Goal: Task Accomplishment & Management: Manage account settings

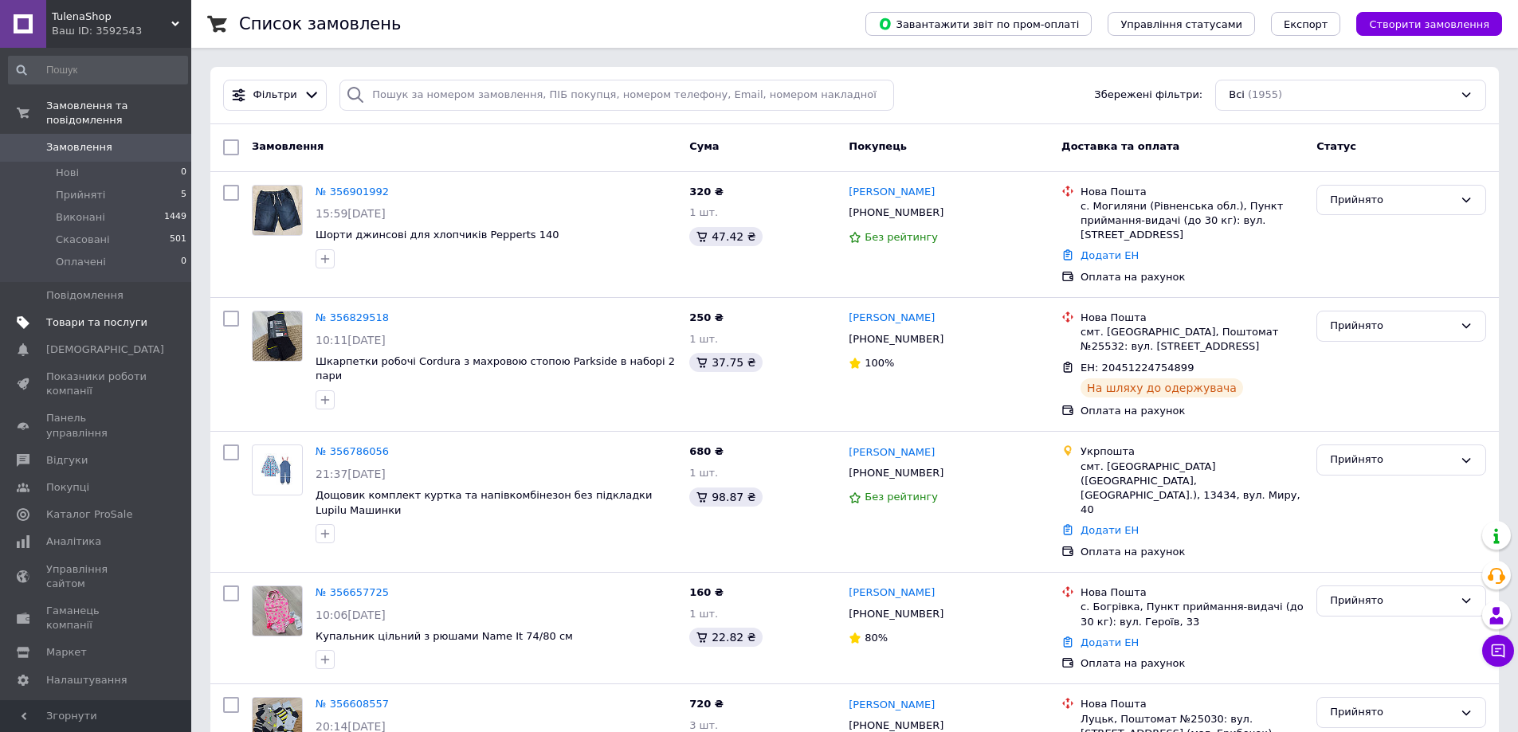
click at [72, 318] on link "Товари та послуги" at bounding box center [98, 322] width 196 height 27
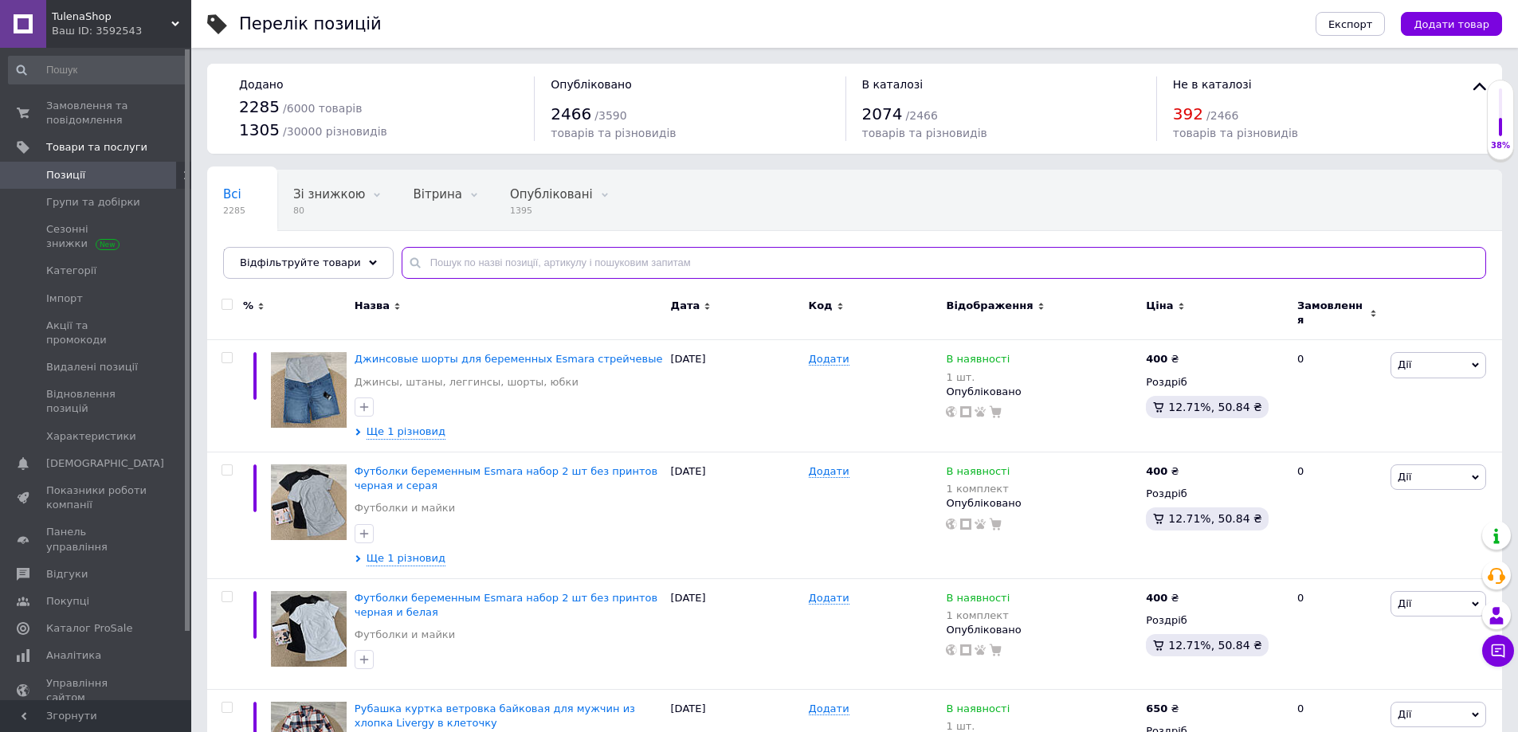
click at [638, 257] on input "text" at bounding box center [944, 263] width 1085 height 32
paste input "Бюстгальтер для кормления esmara"
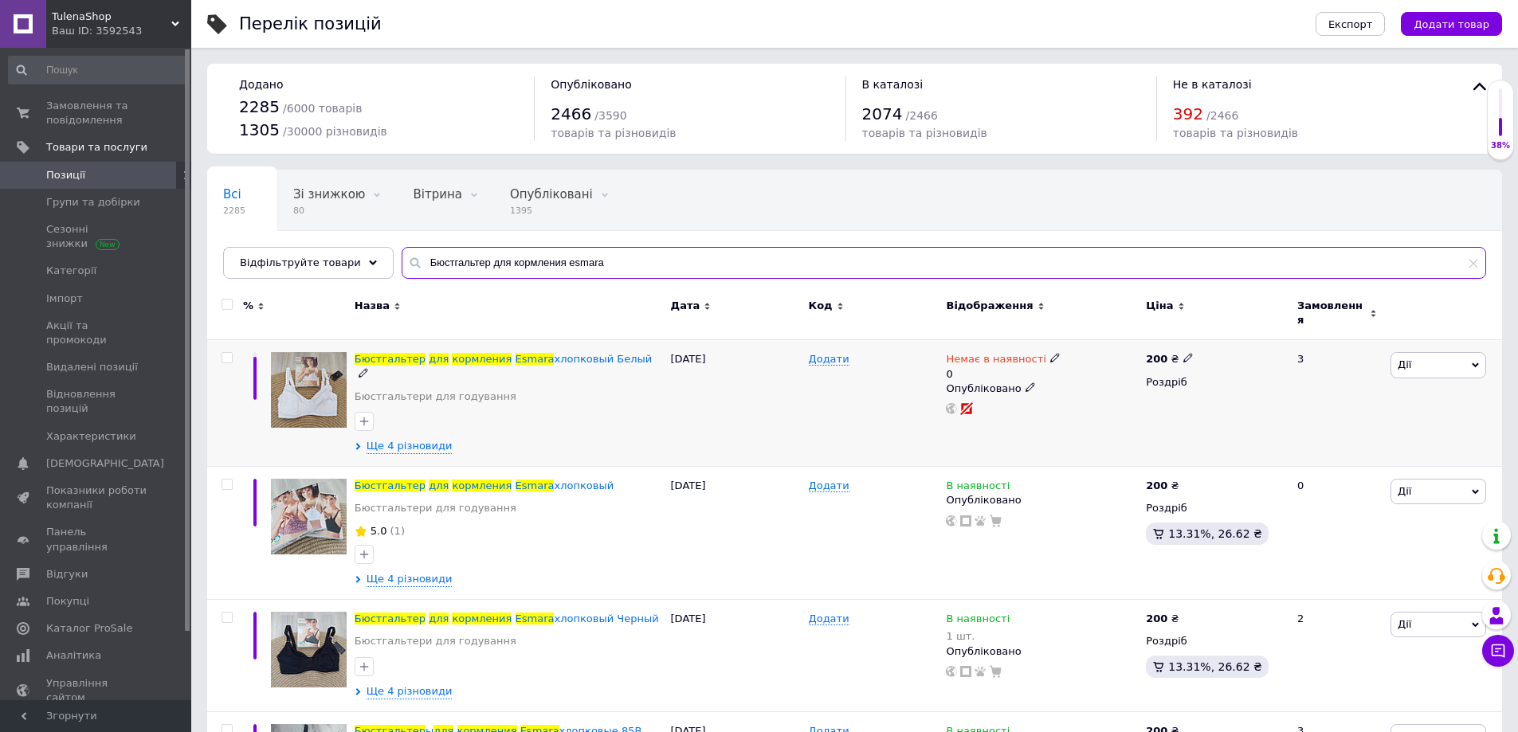
type input "Бюстгальтер для кормления esmara"
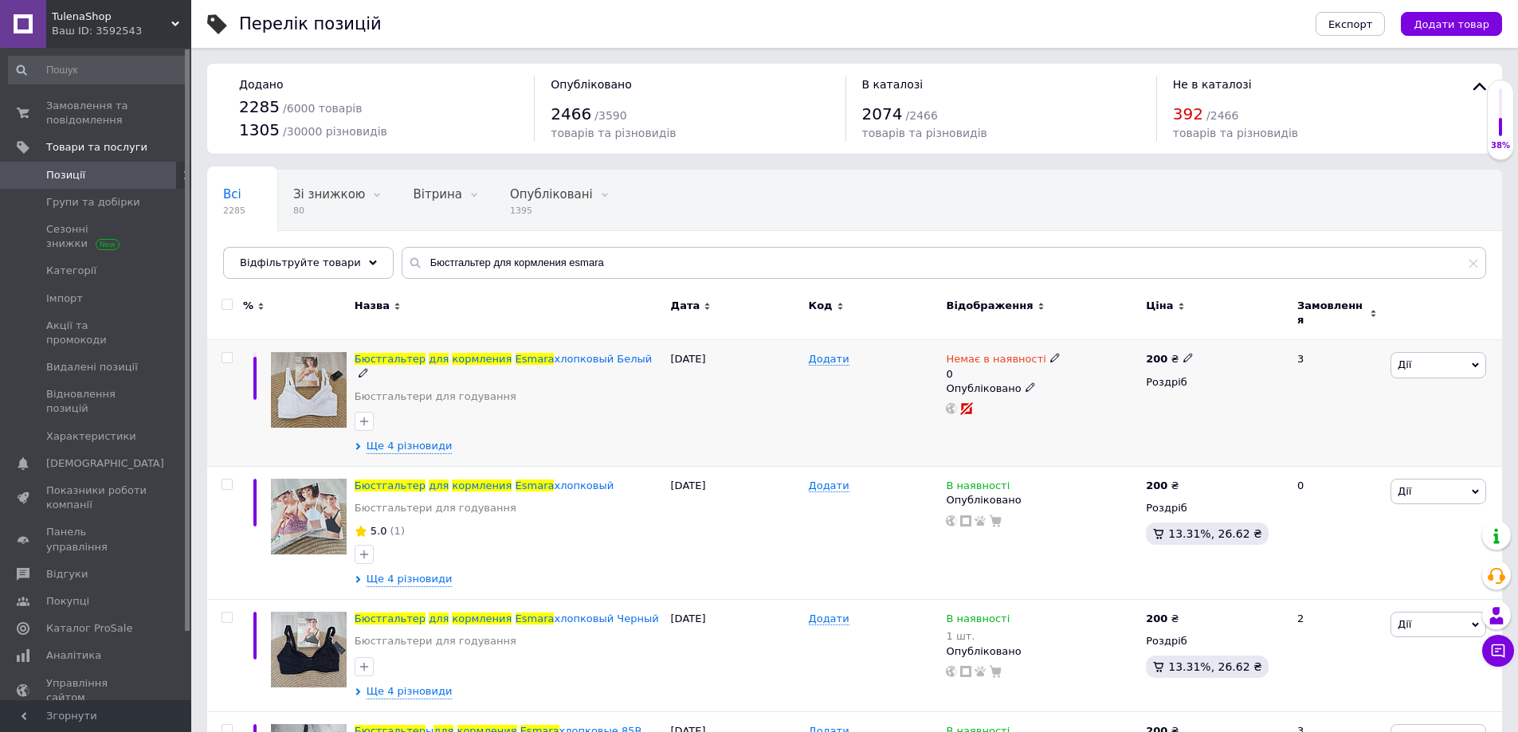
click at [1422, 364] on span "Дії" at bounding box center [1439, 365] width 96 height 26
click at [1341, 520] on li "Приховати" at bounding box center [1379, 531] width 211 height 22
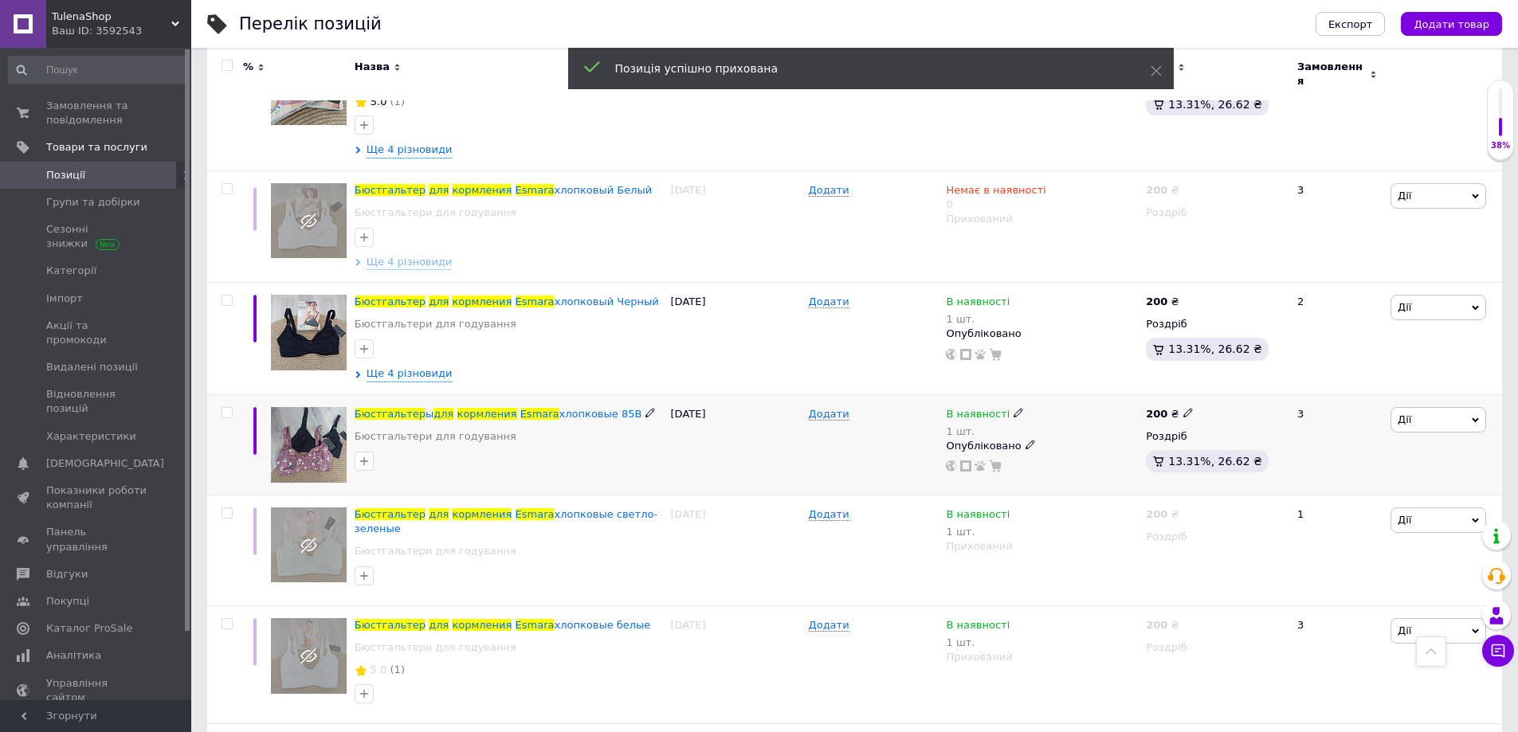
scroll to position [38, 0]
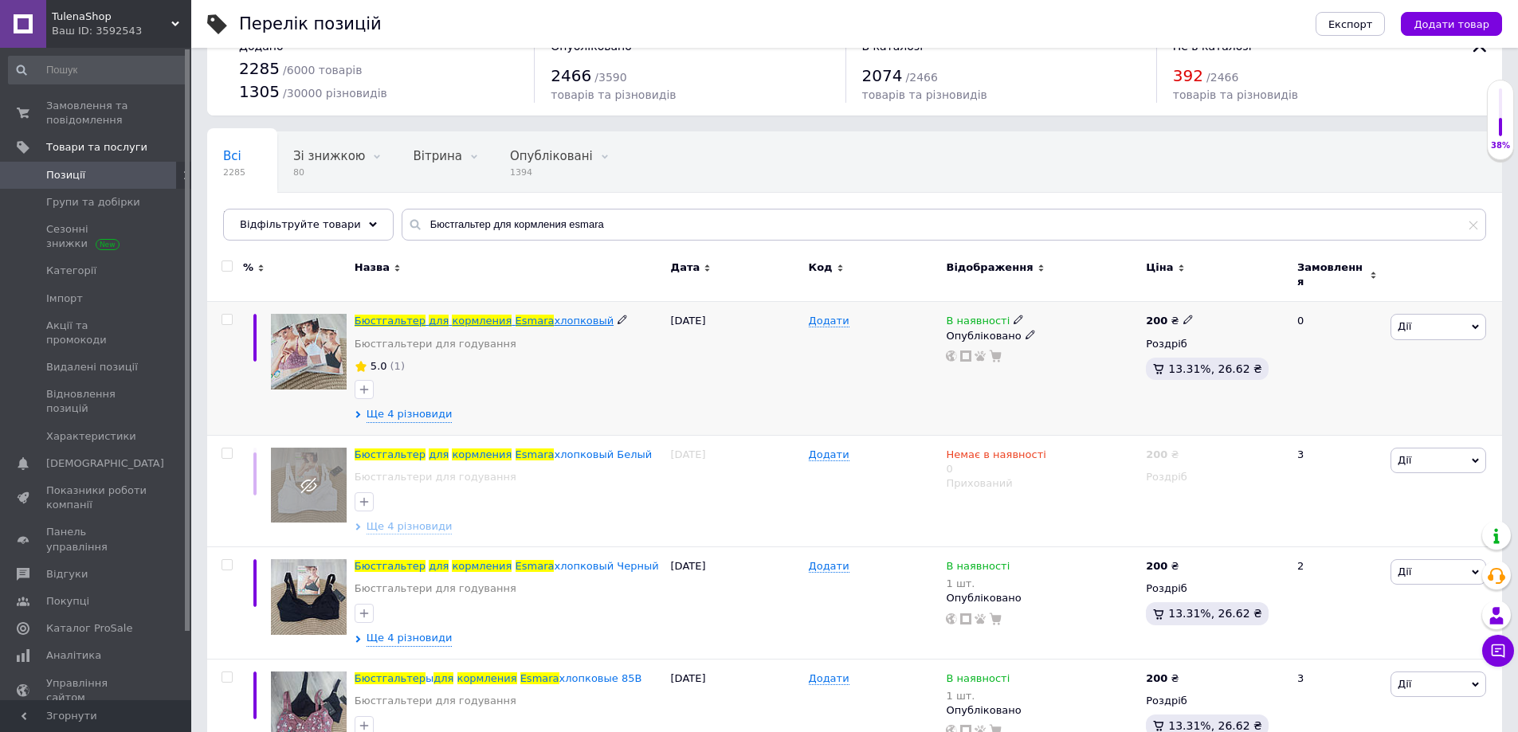
click at [452, 315] on span "кормления" at bounding box center [482, 321] width 60 height 12
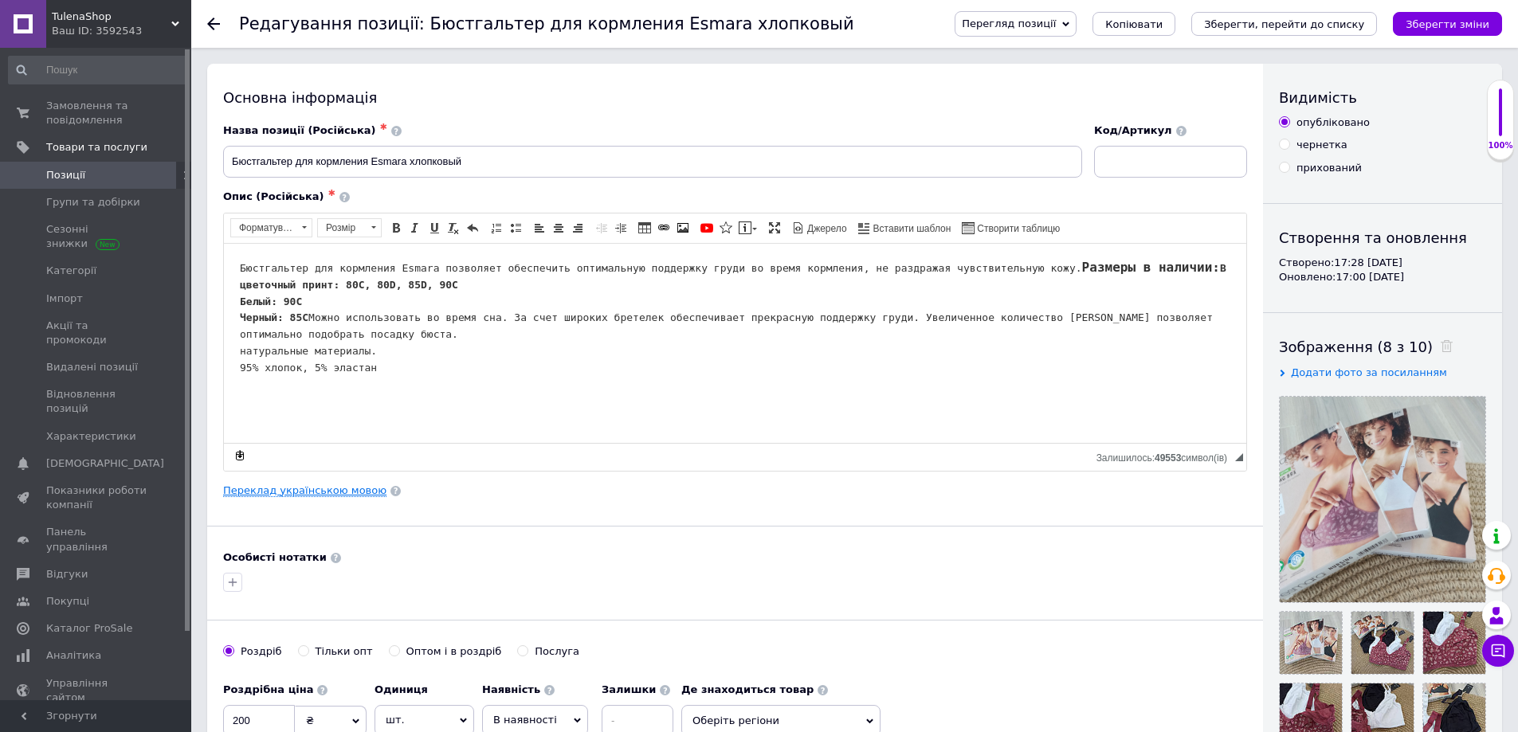
click at [294, 489] on link "Переклад українською мовою" at bounding box center [304, 491] width 163 height 13
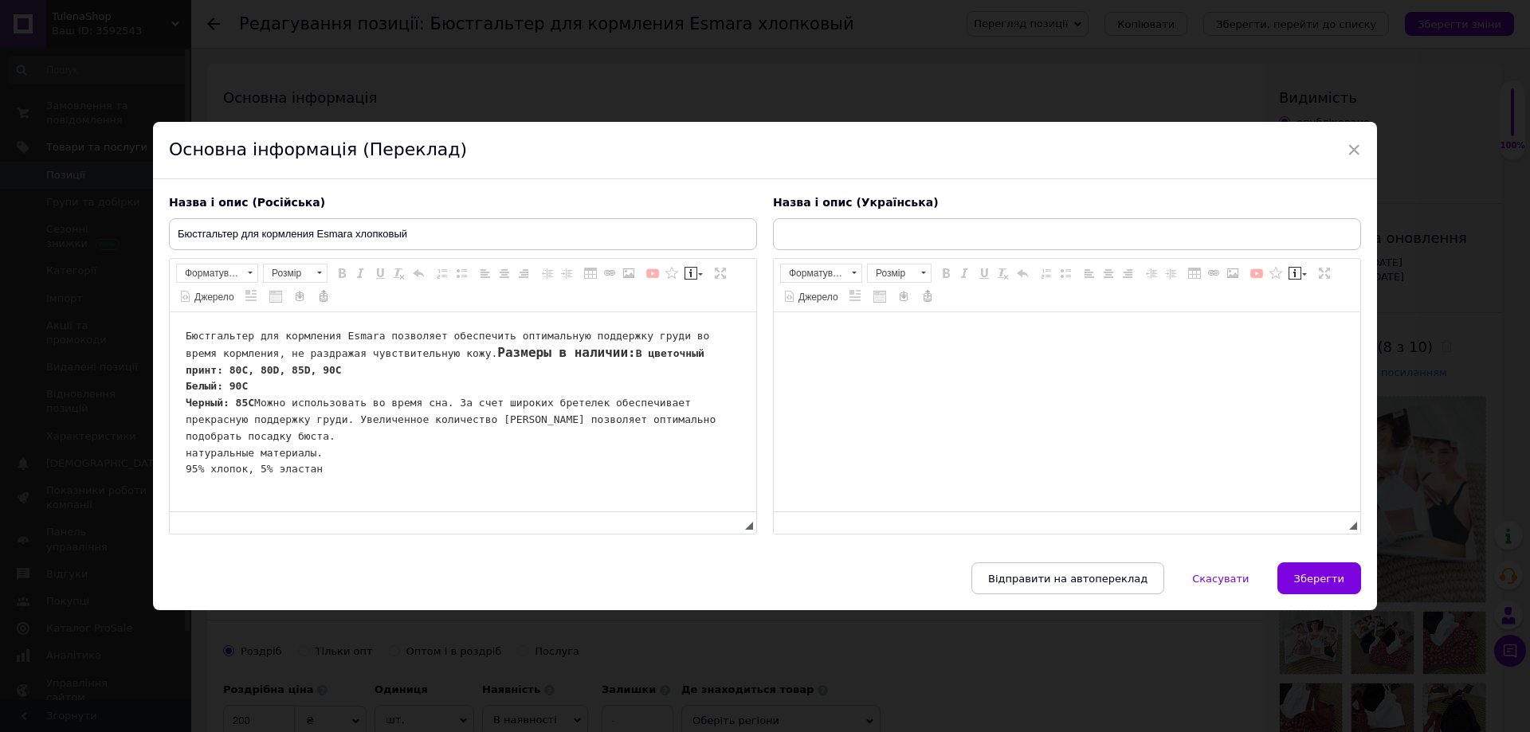
type input "Бюстгальтер для годування Esmara бавовняний"
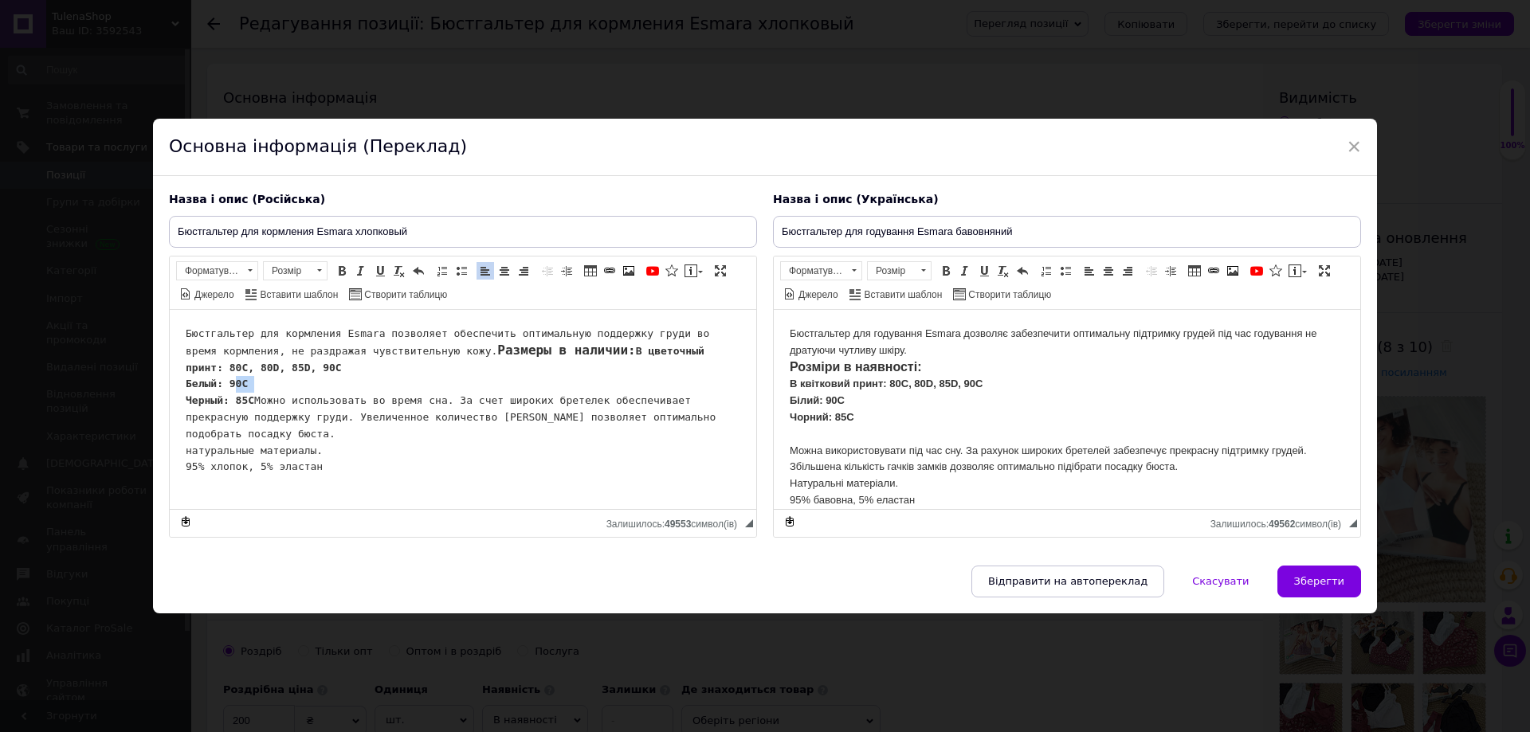
drag, startPoint x: 243, startPoint y: 399, endPoint x: 226, endPoint y: 398, distance: 17.6
click at [226, 398] on pre "Бюстгальтер для кормления Esmara позволяет обеспечить оптимальную поддержку гру…" at bounding box center [463, 400] width 555 height 150
click at [858, 400] on p "Бюстгальтер для годування Esmara дозволяє забезпечити оптимальну підтримку груд…" at bounding box center [1067, 416] width 555 height 183
click at [1323, 566] on button "Зберегти" at bounding box center [1320, 582] width 84 height 32
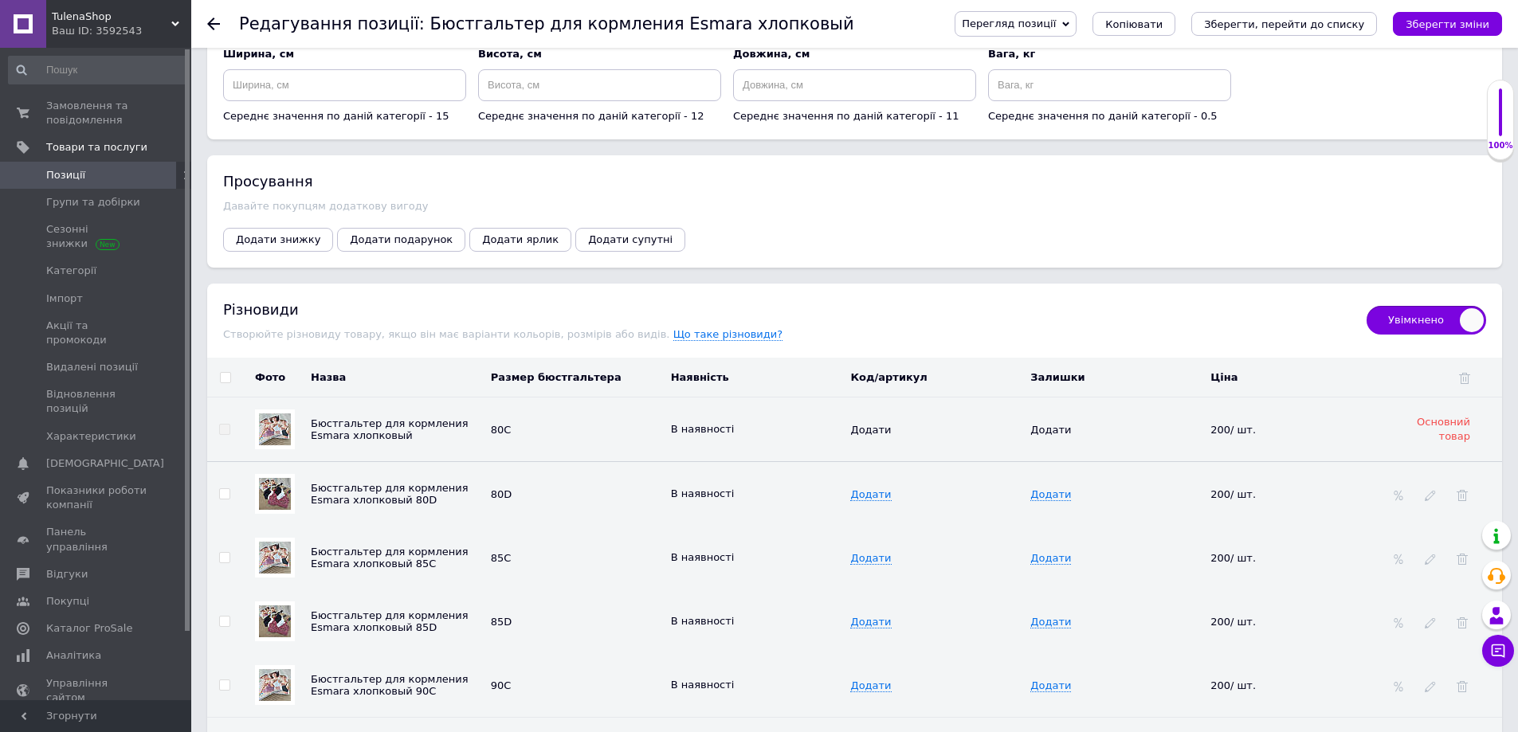
scroll to position [1818, 0]
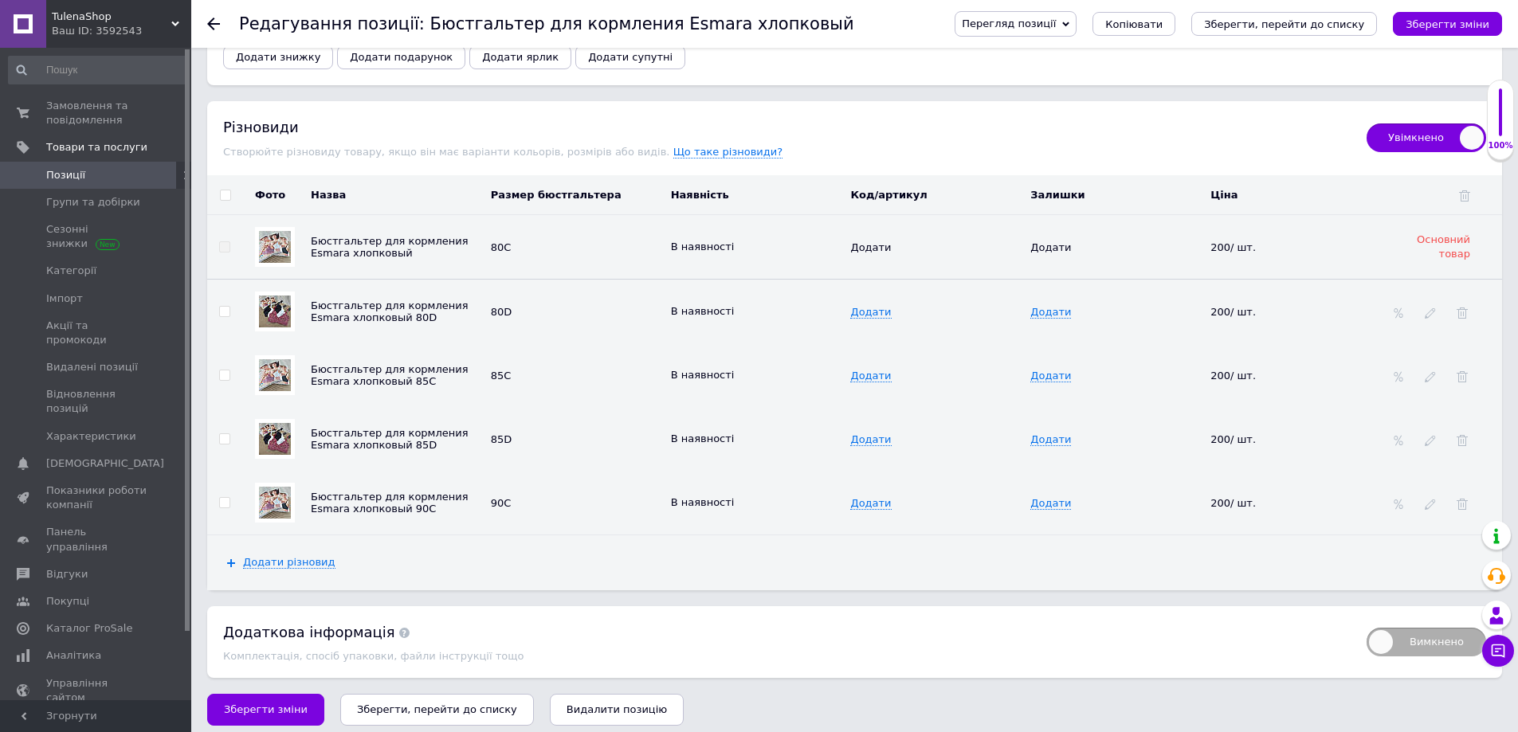
click at [400, 704] on icon "Зберегти, перейти до списку" at bounding box center [437, 710] width 160 height 12
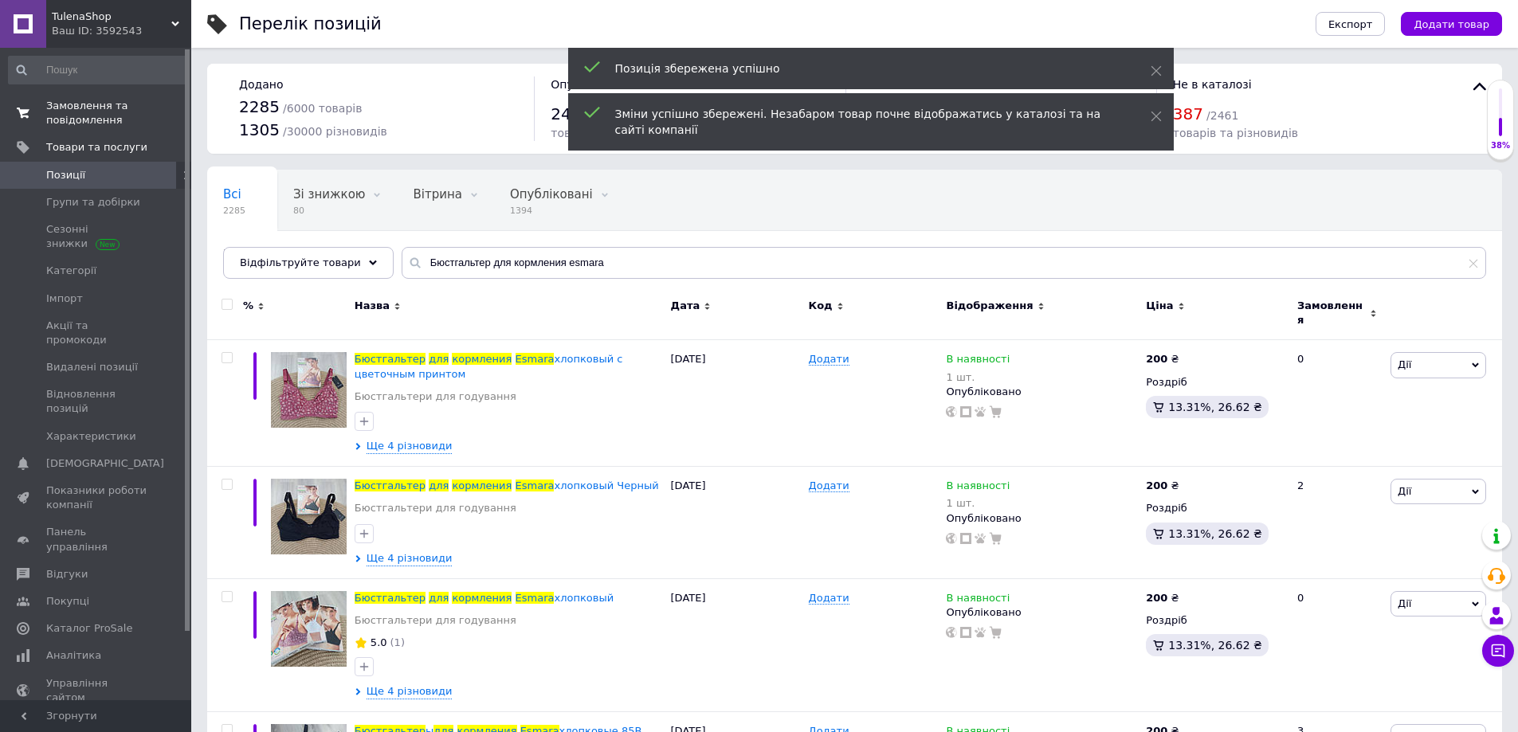
click at [91, 115] on span "Замовлення та повідомлення" at bounding box center [96, 113] width 101 height 29
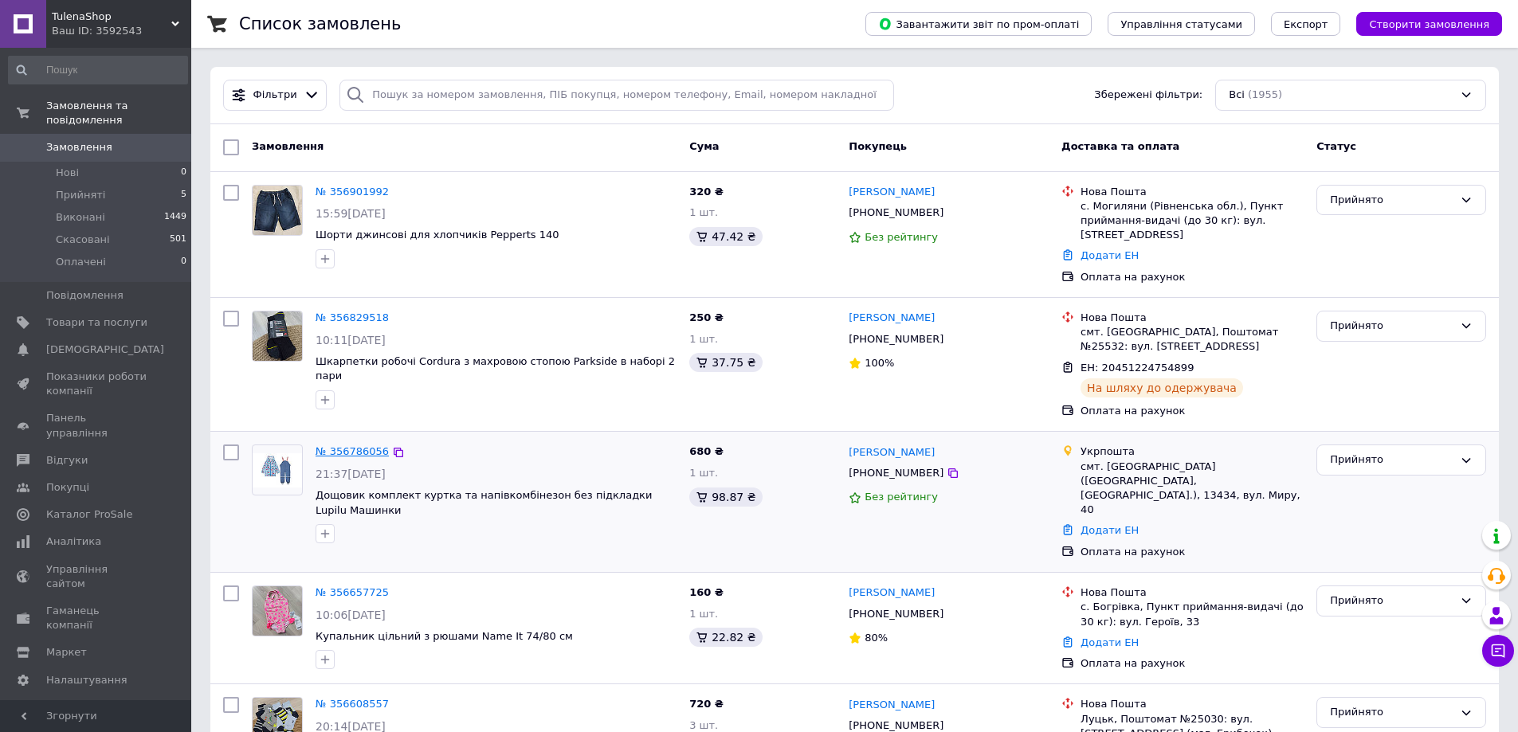
click at [344, 448] on link "№ 356786056" at bounding box center [352, 452] width 73 height 12
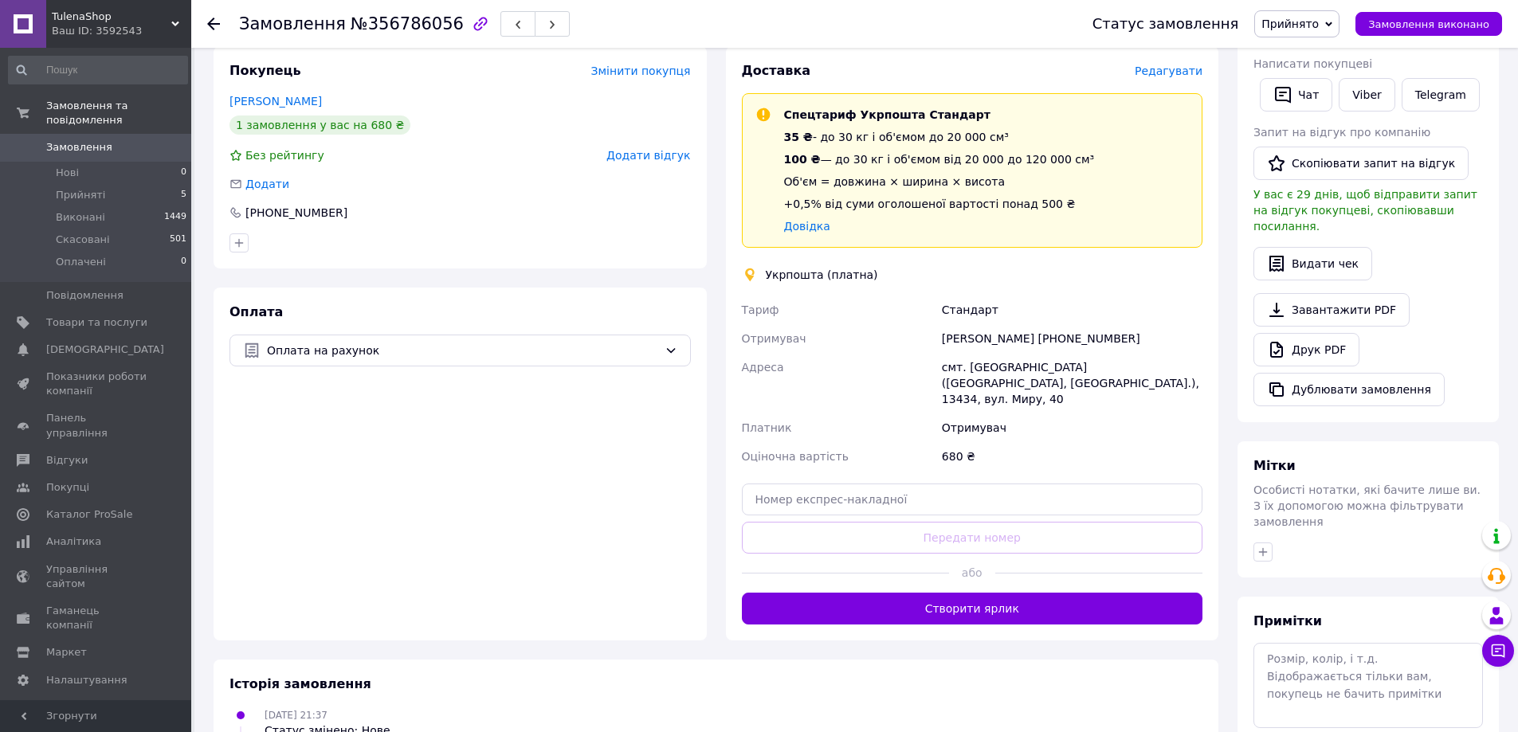
scroll to position [319, 0]
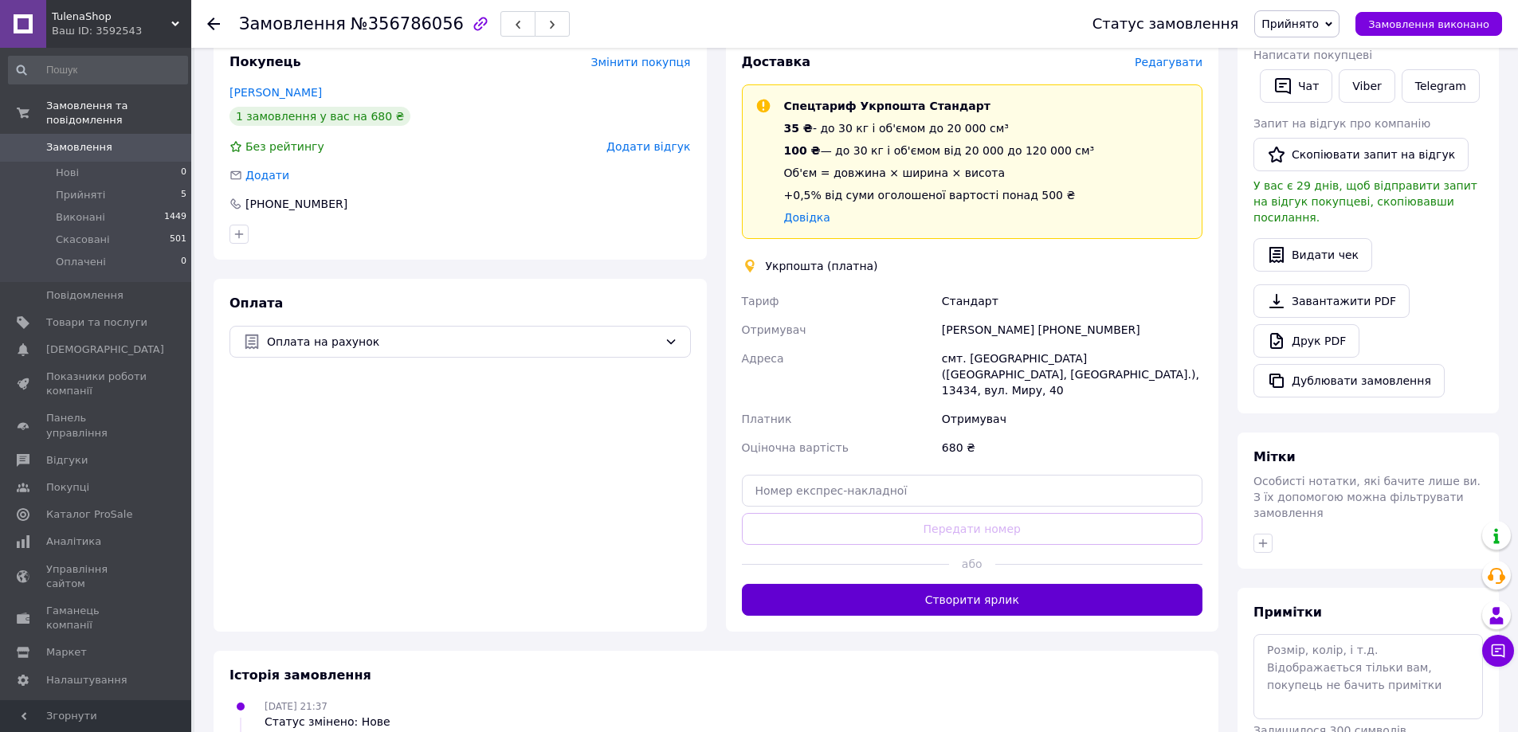
click at [913, 587] on button "Створити ярлик" at bounding box center [972, 600] width 461 height 32
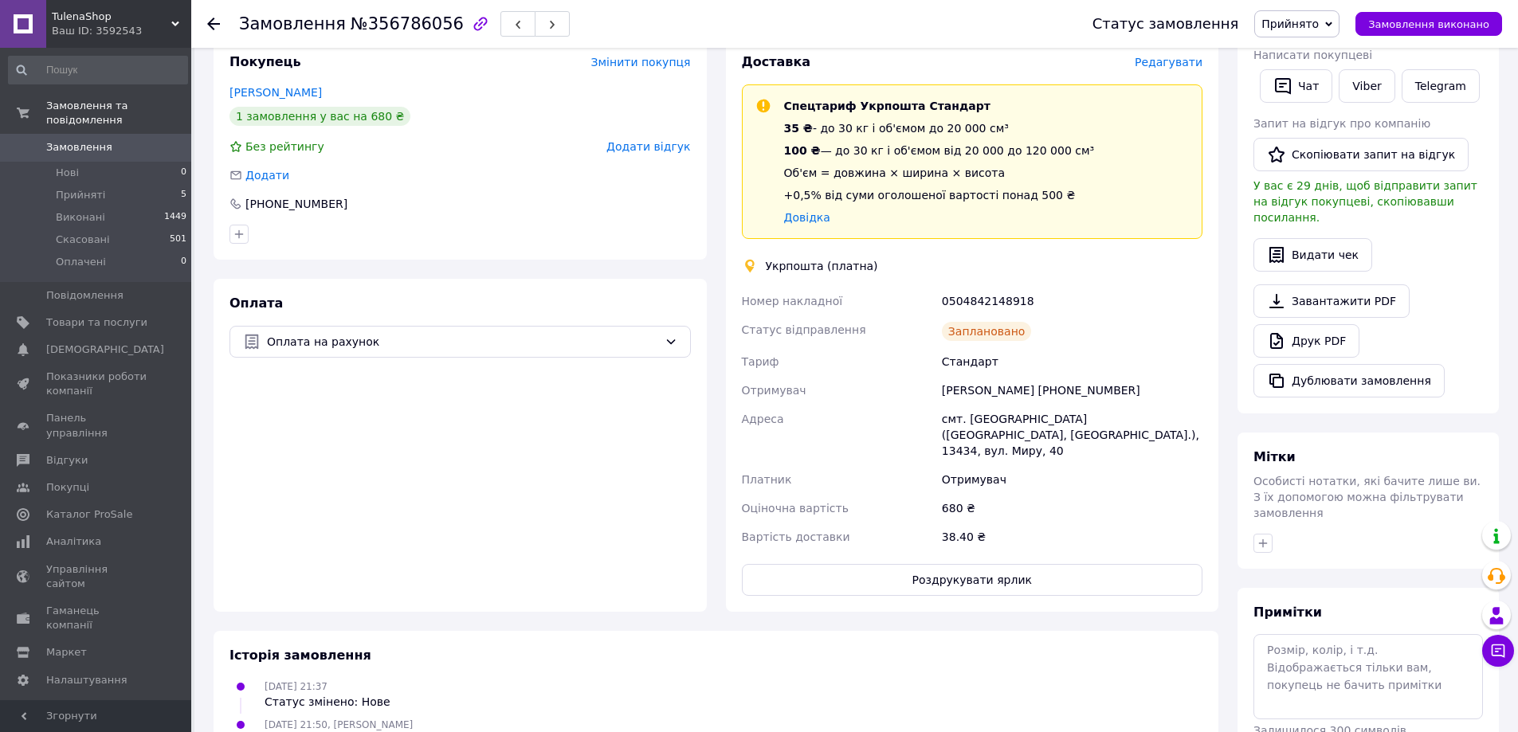
click at [319, 509] on div "Оплата Оплата на рахунок" at bounding box center [460, 445] width 493 height 333
drag, startPoint x: 1013, startPoint y: 301, endPoint x: 937, endPoint y: 304, distance: 75.8
click at [937, 304] on div "Номер накладної 0504842148918 Статус відправлення Заплановано Тариф Стандарт От…" at bounding box center [973, 419] width 468 height 265
copy div "Номер накладної 0504842148918"
click at [65, 140] on span "Замовлення" at bounding box center [79, 147] width 66 height 14
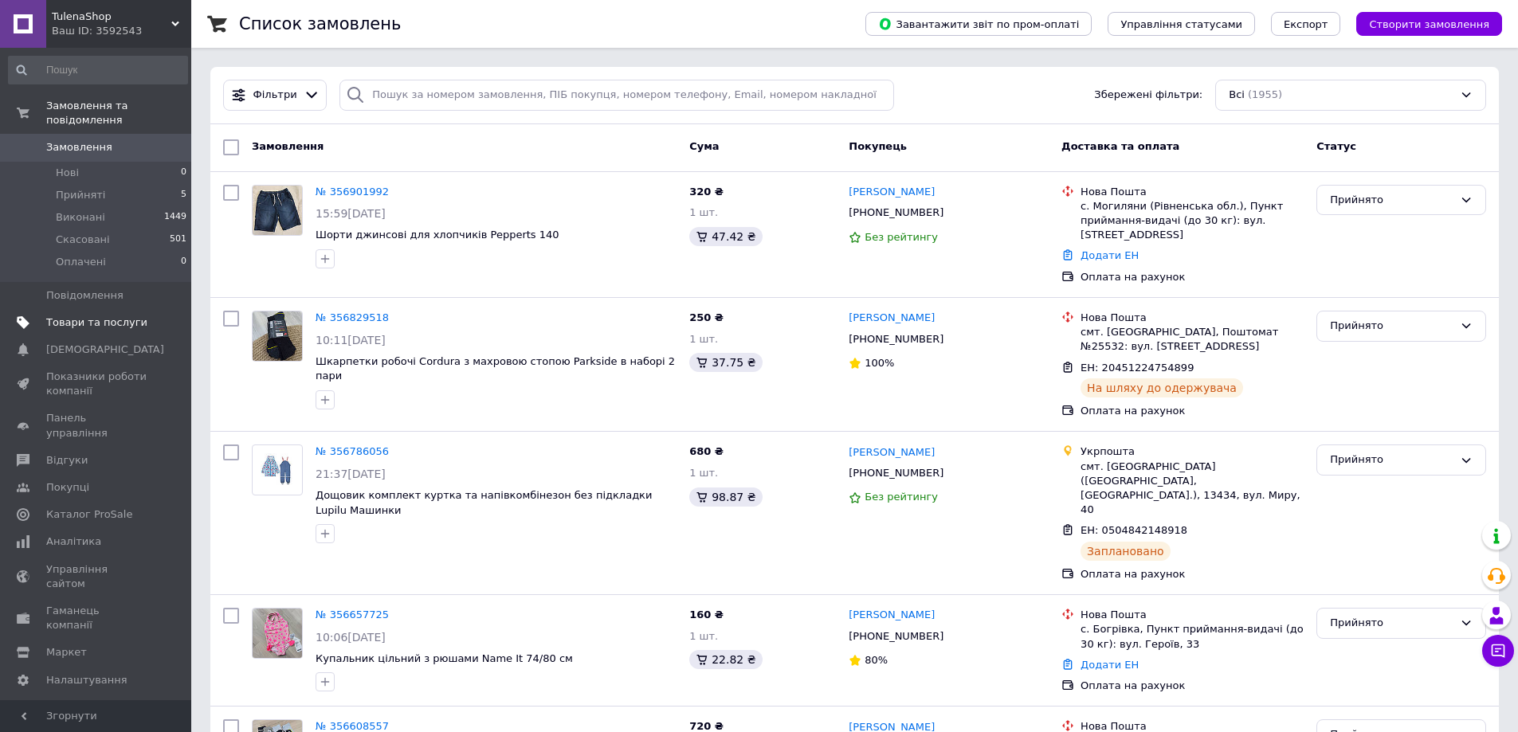
click at [97, 316] on span "Товари та послуги" at bounding box center [96, 323] width 101 height 14
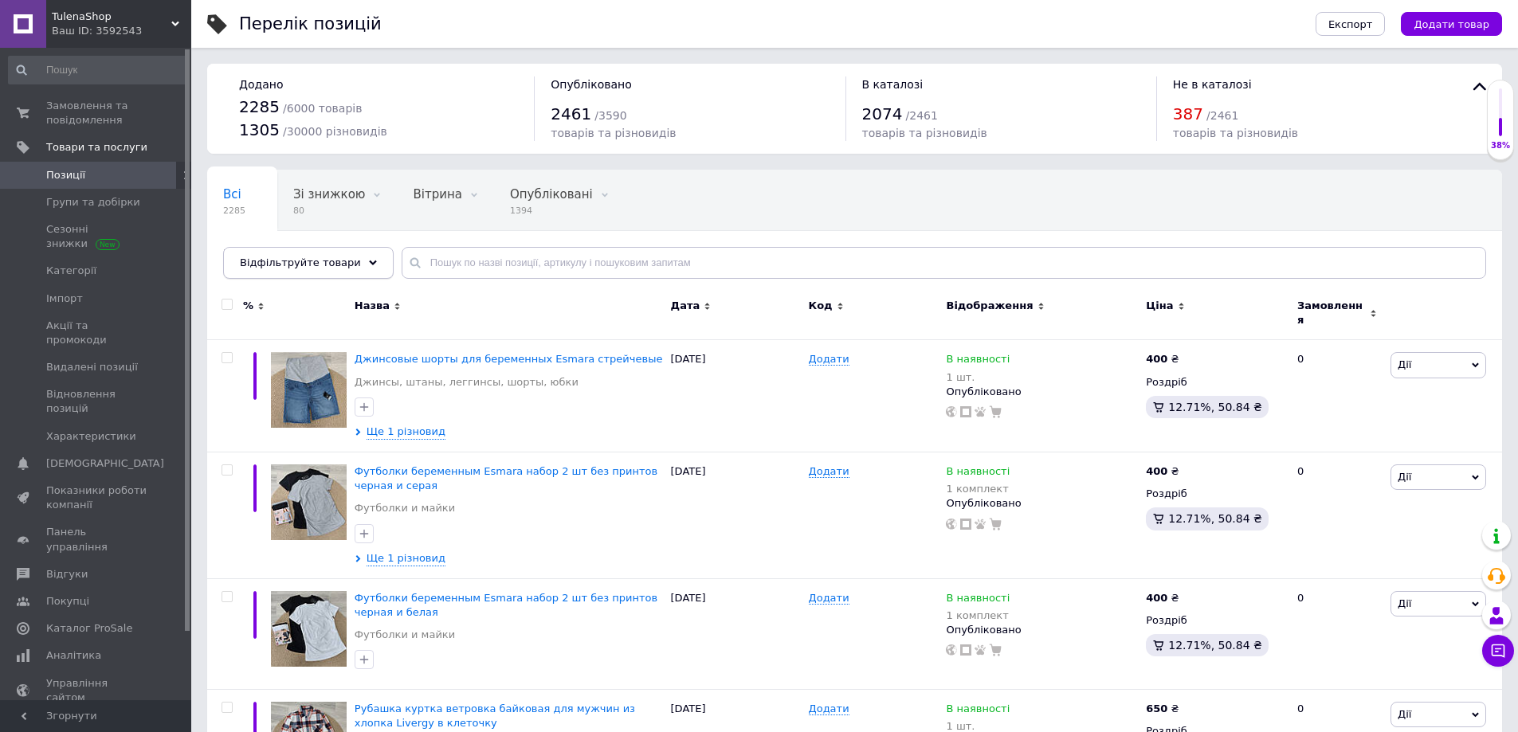
click at [351, 269] on div "Відфільтруйте товари" at bounding box center [308, 263] width 171 height 32
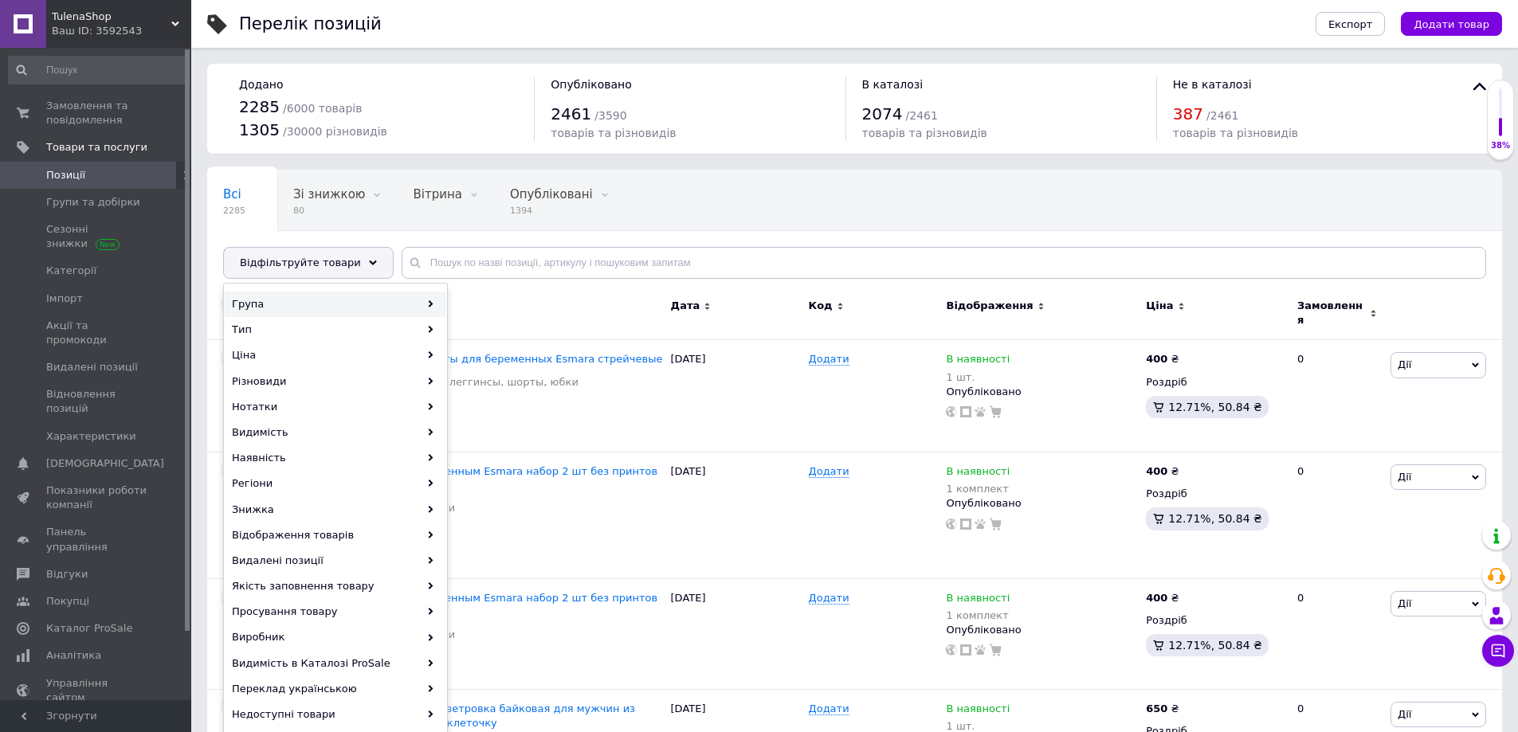
click at [295, 302] on div "Група" at bounding box center [336, 305] width 222 height 26
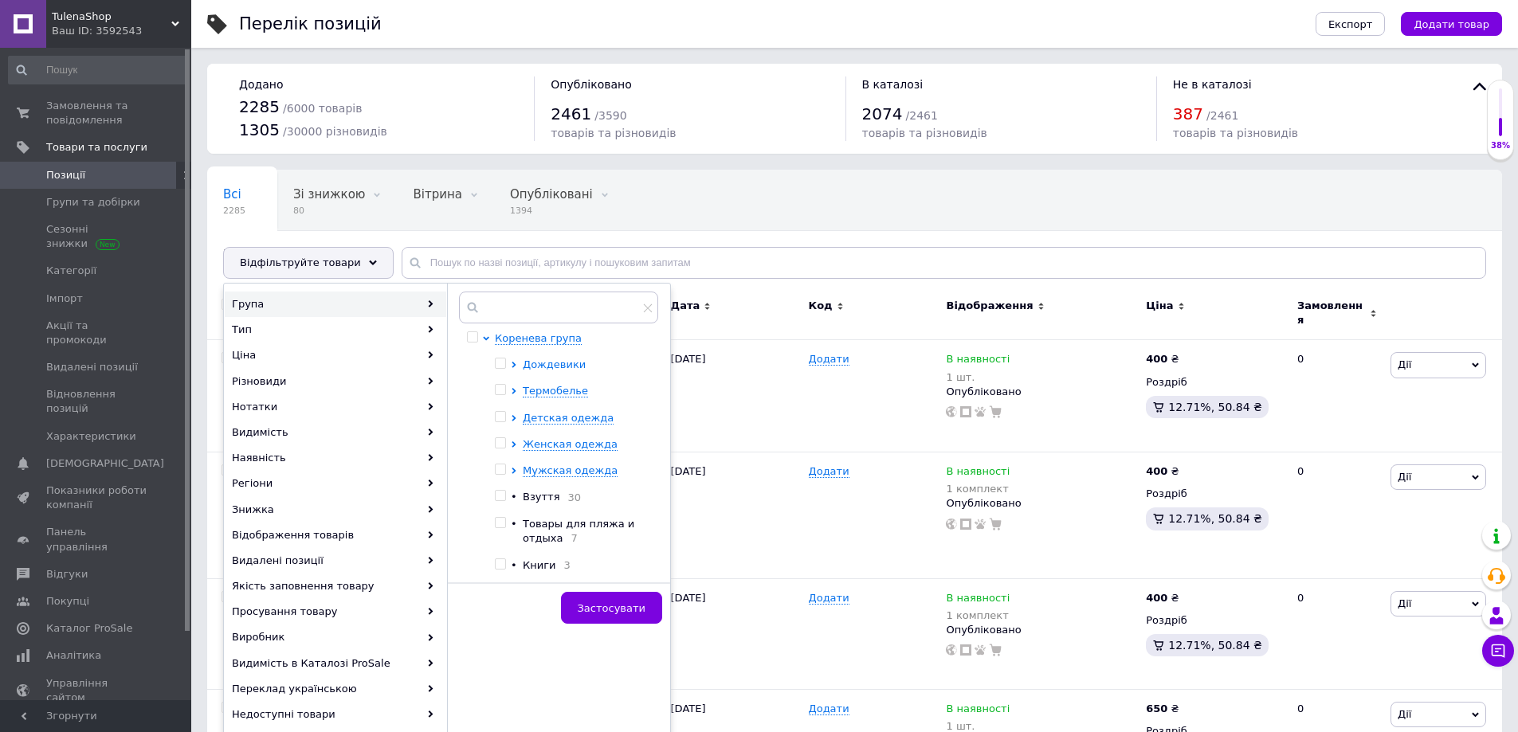
click at [554, 366] on span "Дождевики" at bounding box center [554, 365] width 63 height 12
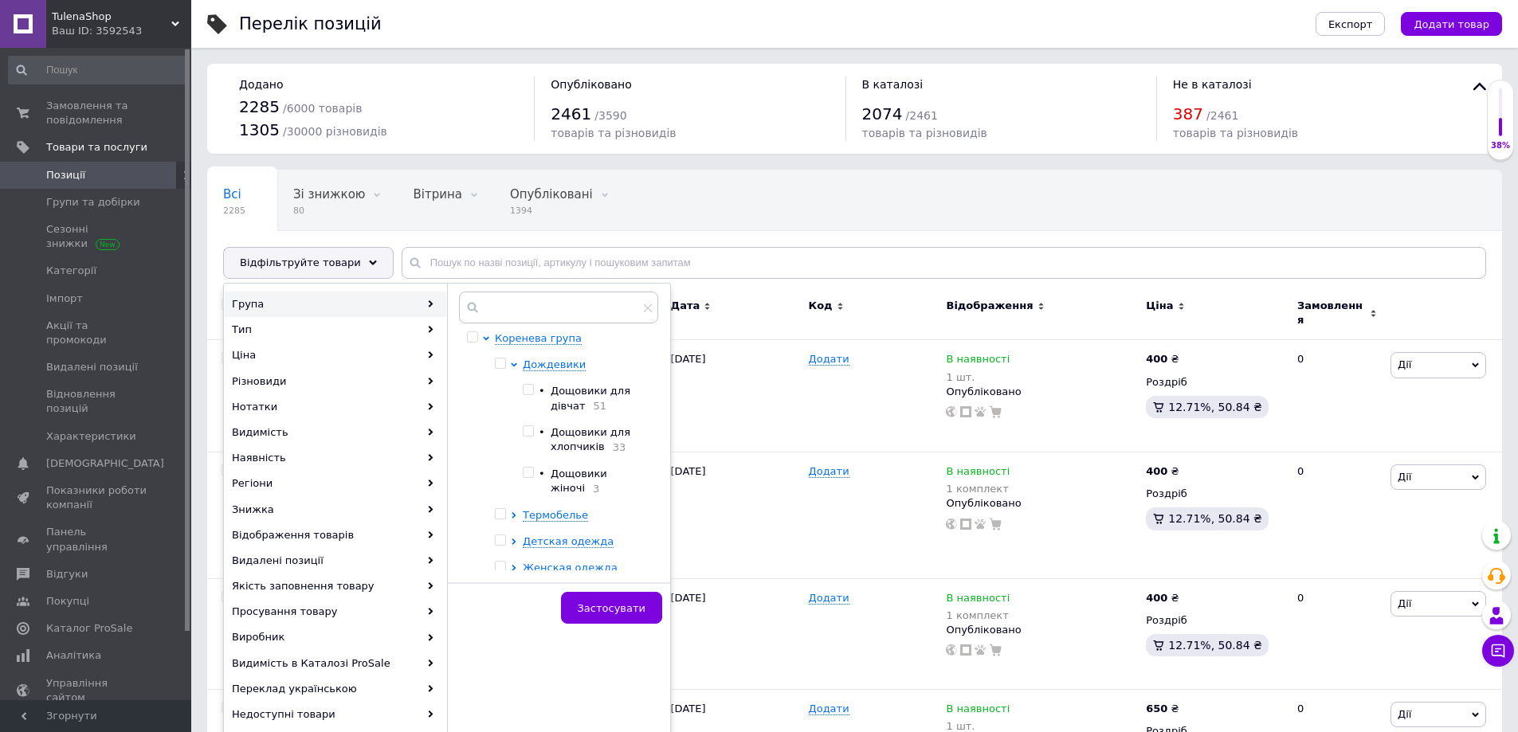
click at [567, 398] on span "Дощовики для дівчат" at bounding box center [591, 398] width 80 height 26
checkbox input "true"
click at [602, 610] on span "Застосувати" at bounding box center [612, 609] width 68 height 12
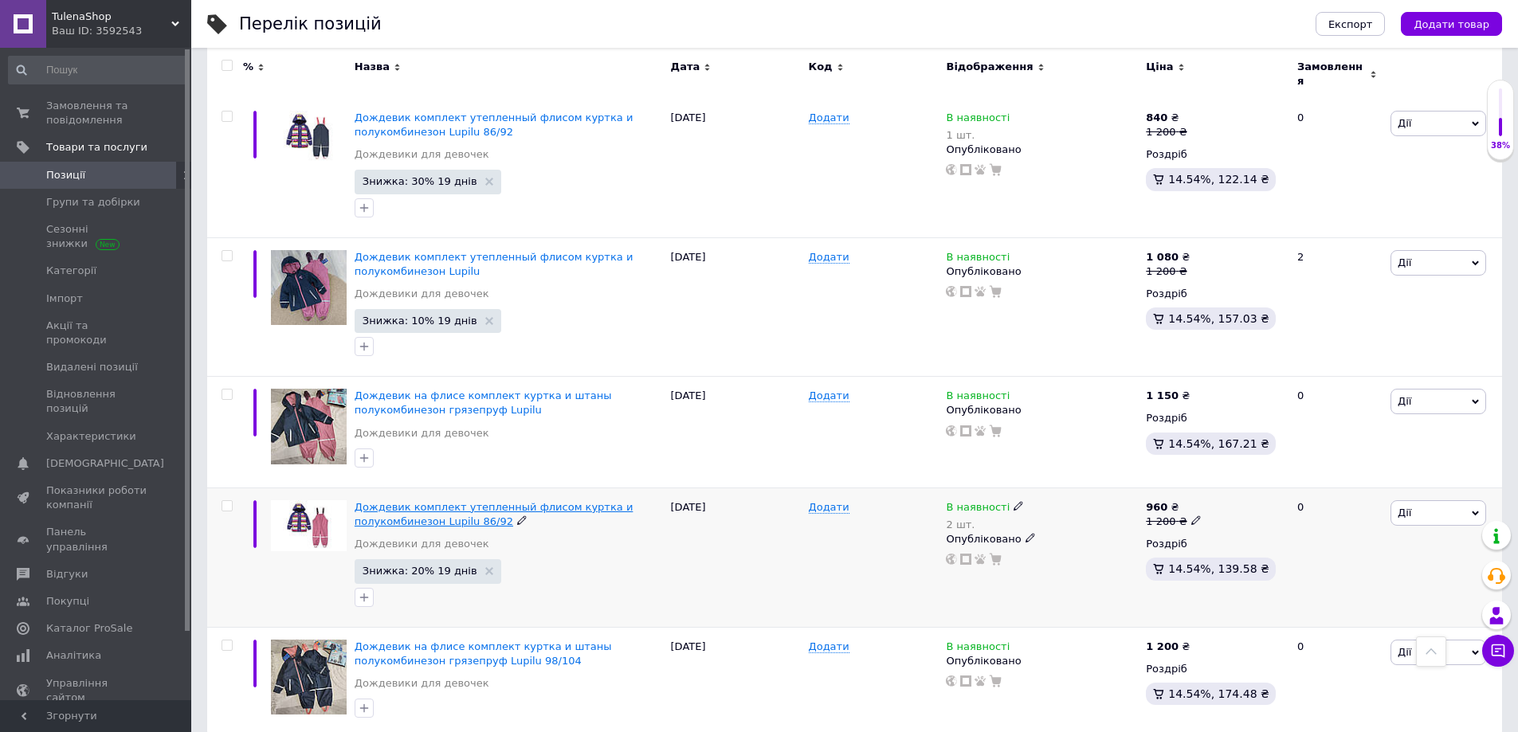
scroll to position [2211, 0]
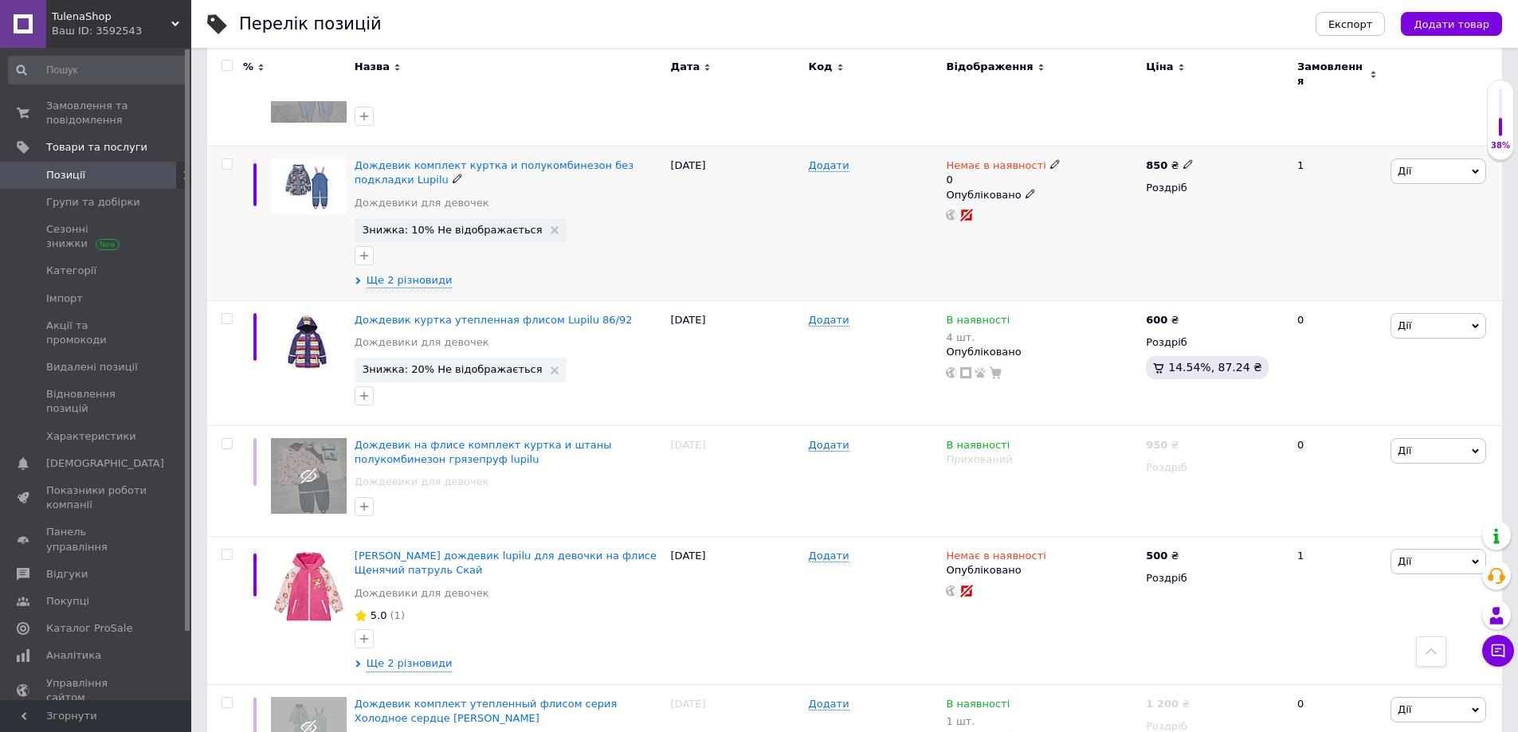
scroll to position [877, 0]
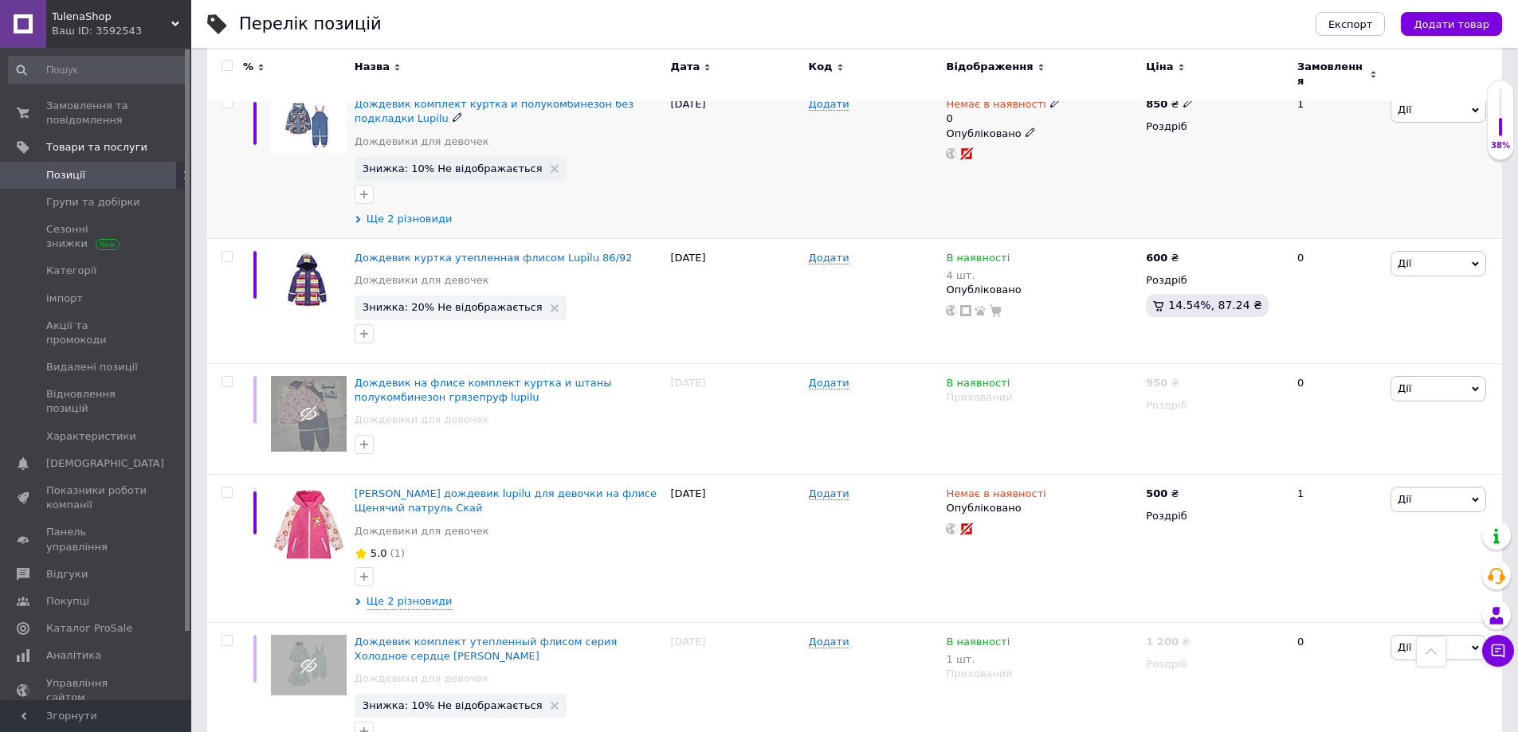
click at [414, 212] on span "Ще 2 різновиди" at bounding box center [410, 219] width 86 height 14
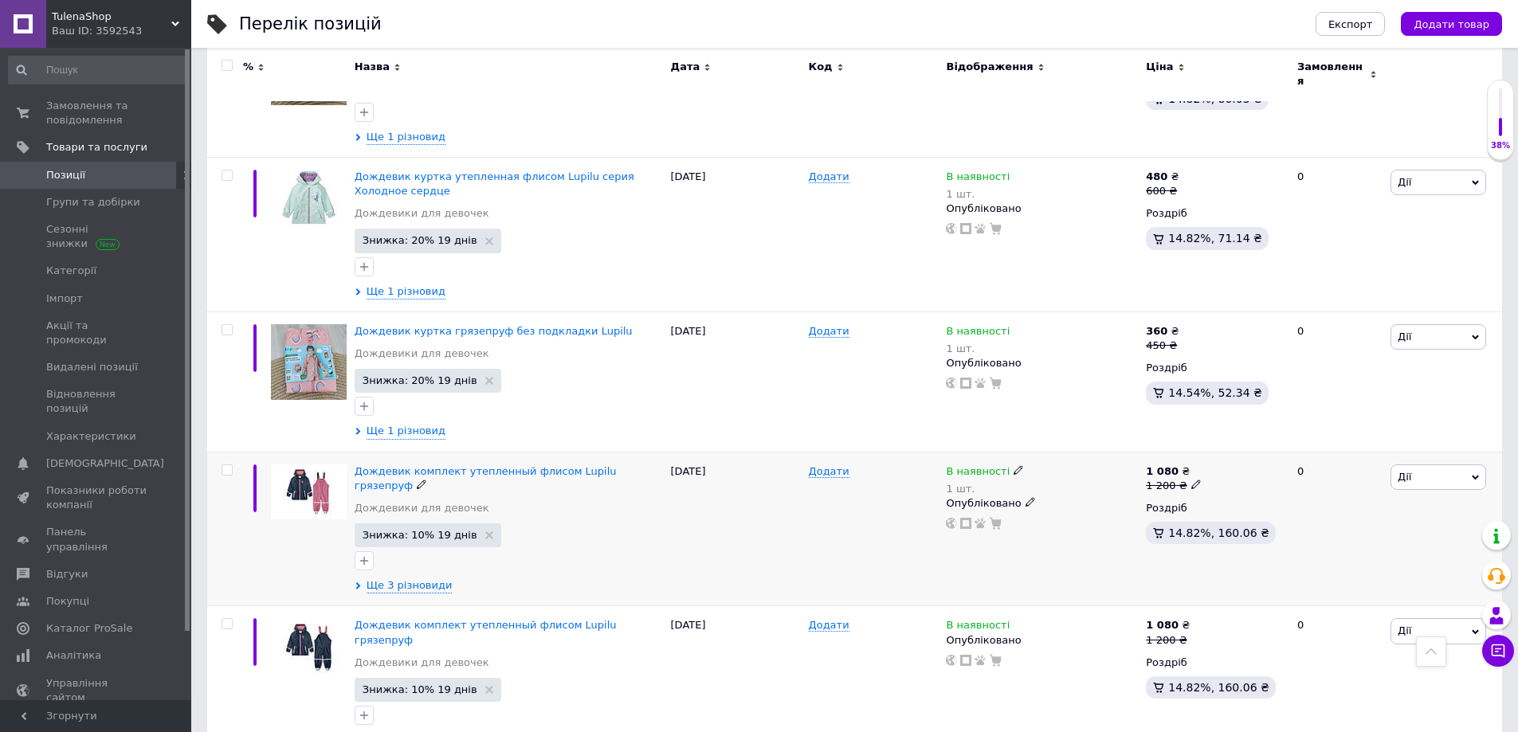
scroll to position [2512, 0]
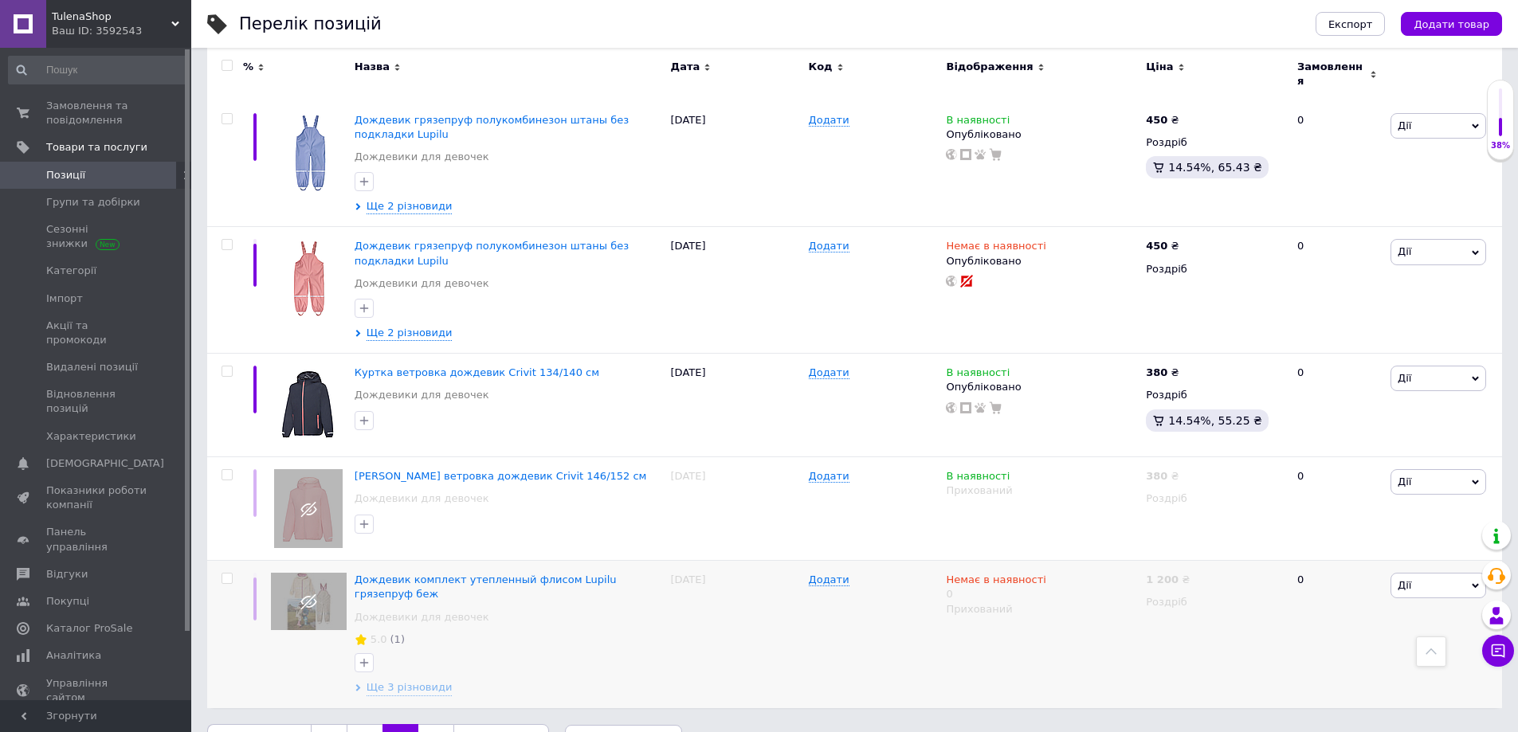
scroll to position [2081, 0]
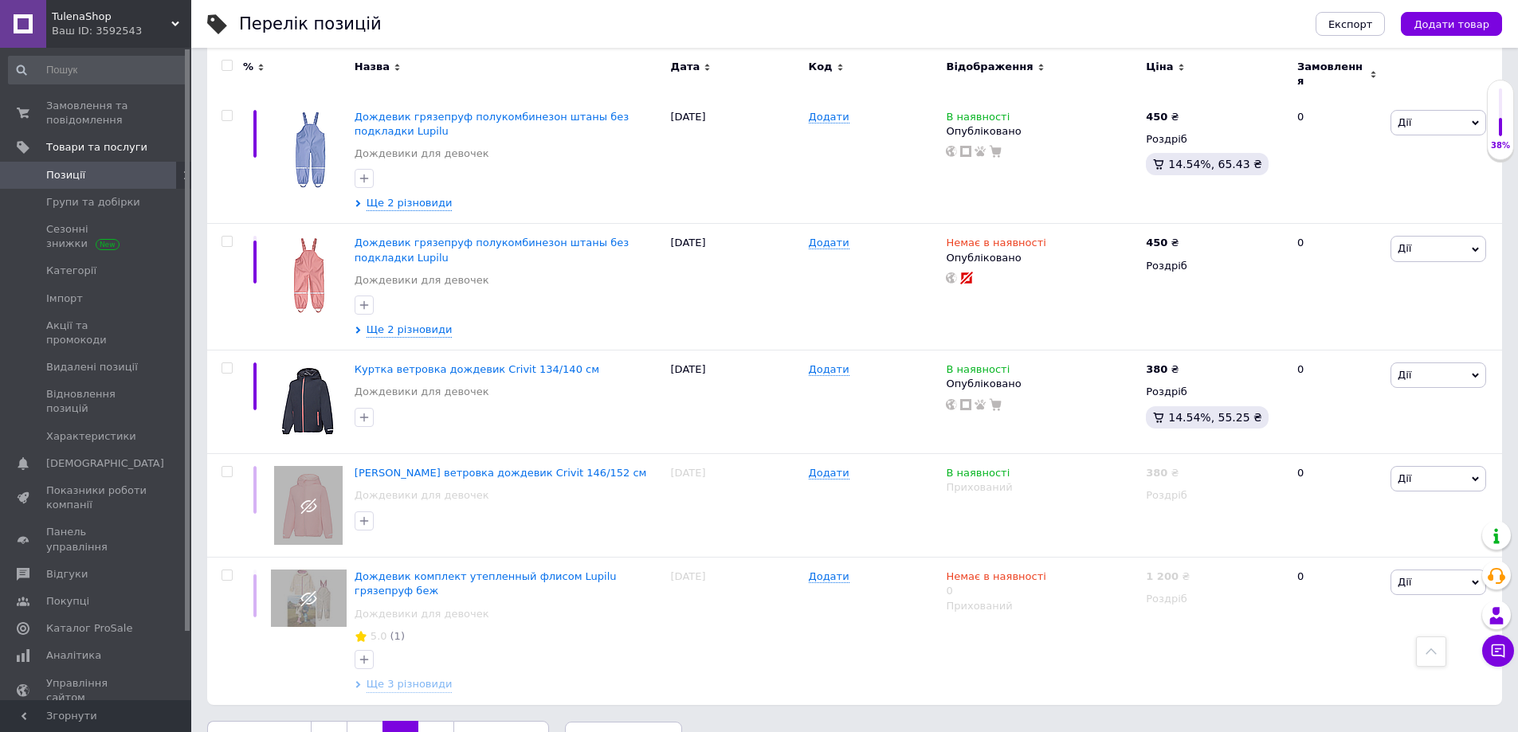
click at [424, 721] on link "4" at bounding box center [435, 737] width 35 height 33
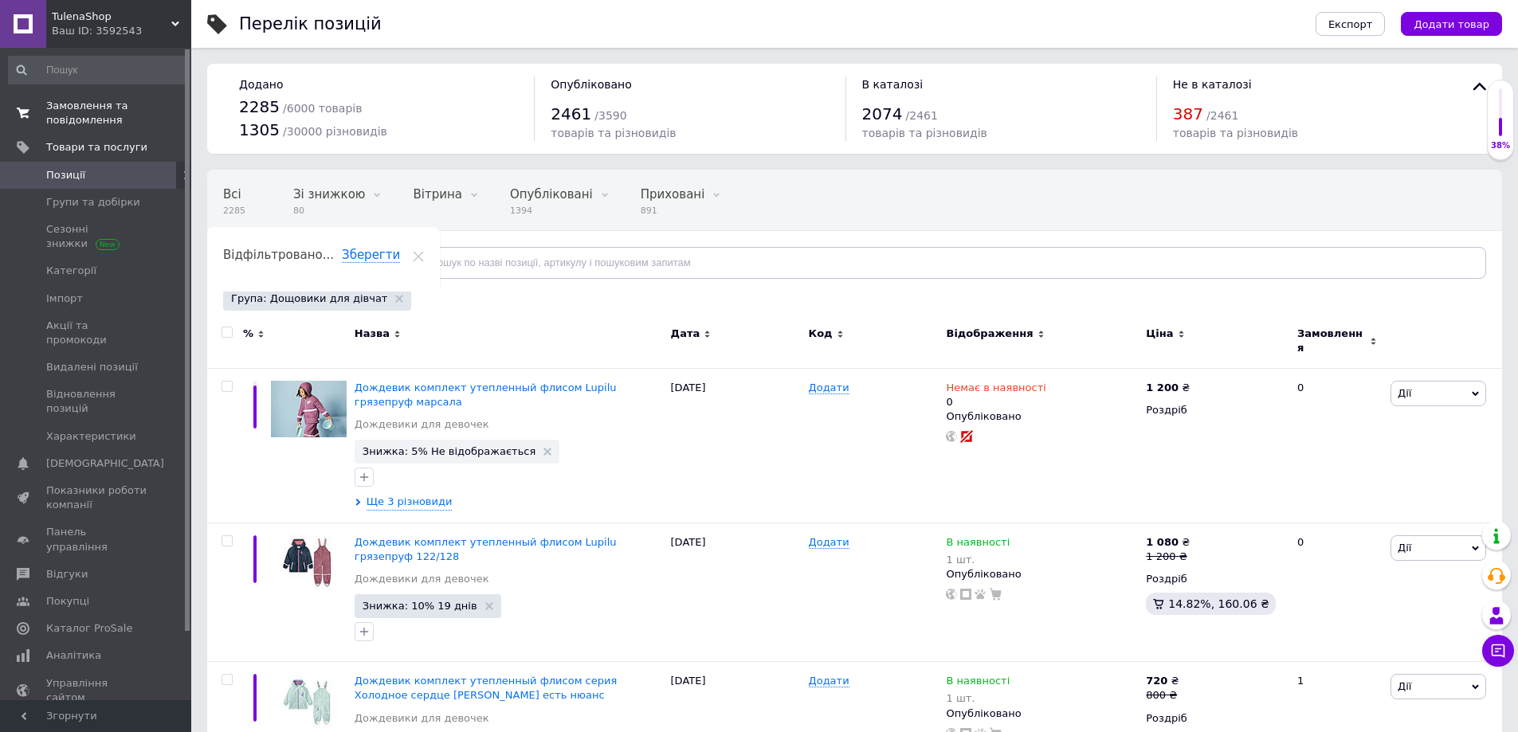
click at [88, 116] on span "Замовлення та повідомлення" at bounding box center [96, 113] width 101 height 29
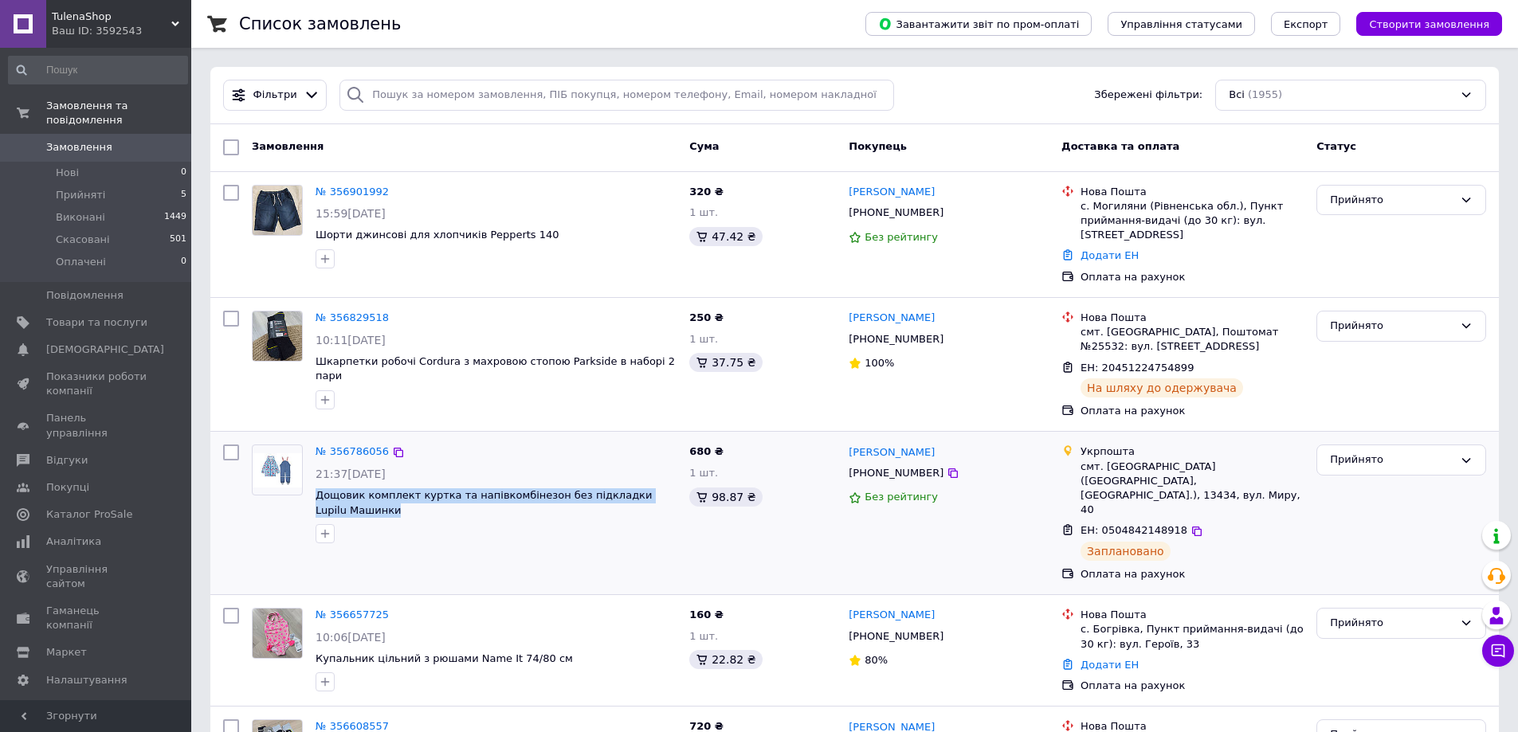
drag, startPoint x: 312, startPoint y: 490, endPoint x: 363, endPoint y: 511, distance: 55.1
click at [363, 511] on div "№ 356786056 21:37[DATE] Дощовик комплект куртка та напівкомбінезон без підкладк…" at bounding box center [496, 494] width 374 height 112
copy span "Дощовик комплект куртка та напівкомбінезон без підкладки Lupilu Машинки"
click at [107, 316] on span "Товари та послуги" at bounding box center [96, 323] width 101 height 14
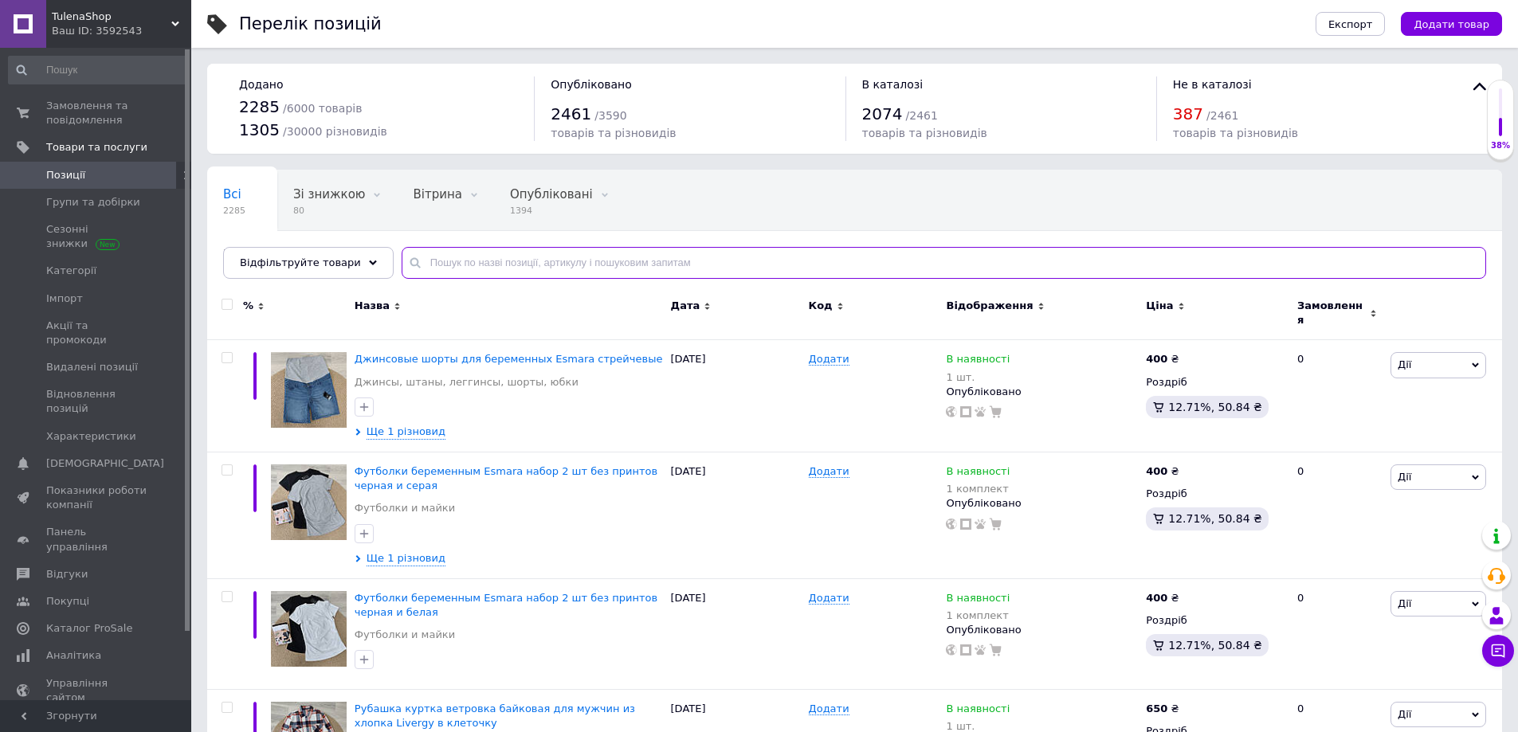
click at [477, 267] on input "text" at bounding box center [944, 263] width 1085 height 32
paste input "Дощовик комплект куртка та напівкомбінезон без підкладки Lupilu Машинки"
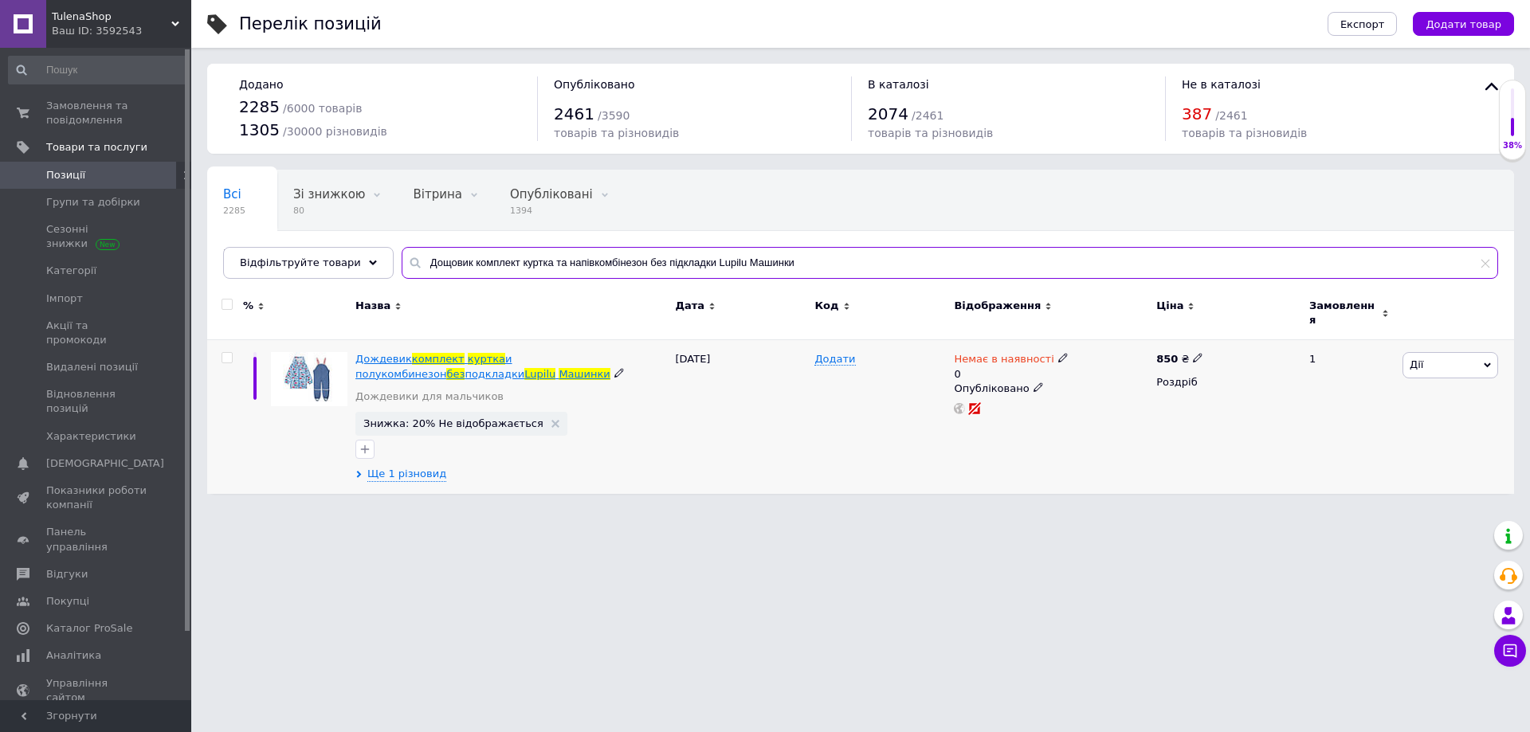
type input "Дощовик комплект куртка та напівкомбінезон без підкладки Lupilu Машинки"
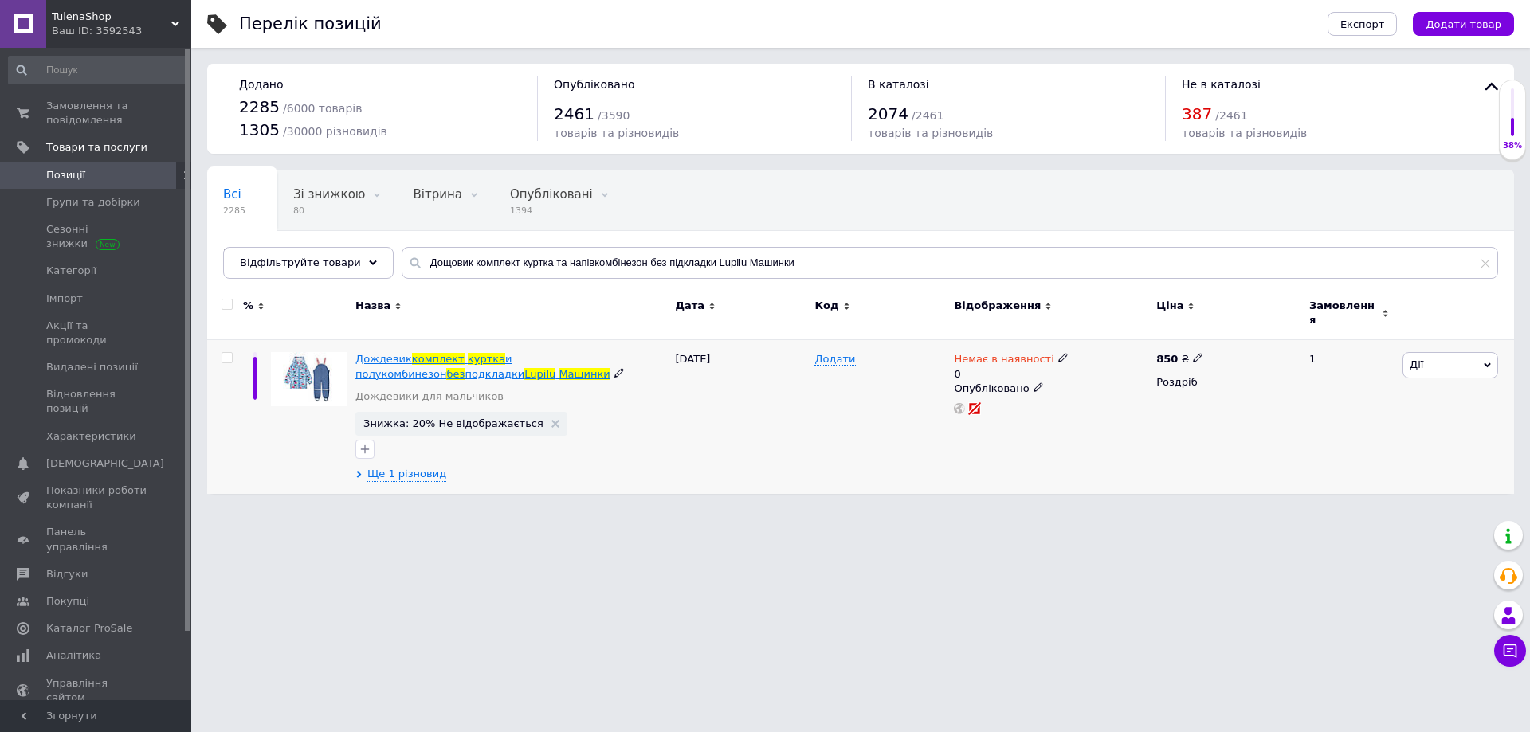
click at [493, 355] on span "и полукомбинезон" at bounding box center [433, 366] width 156 height 26
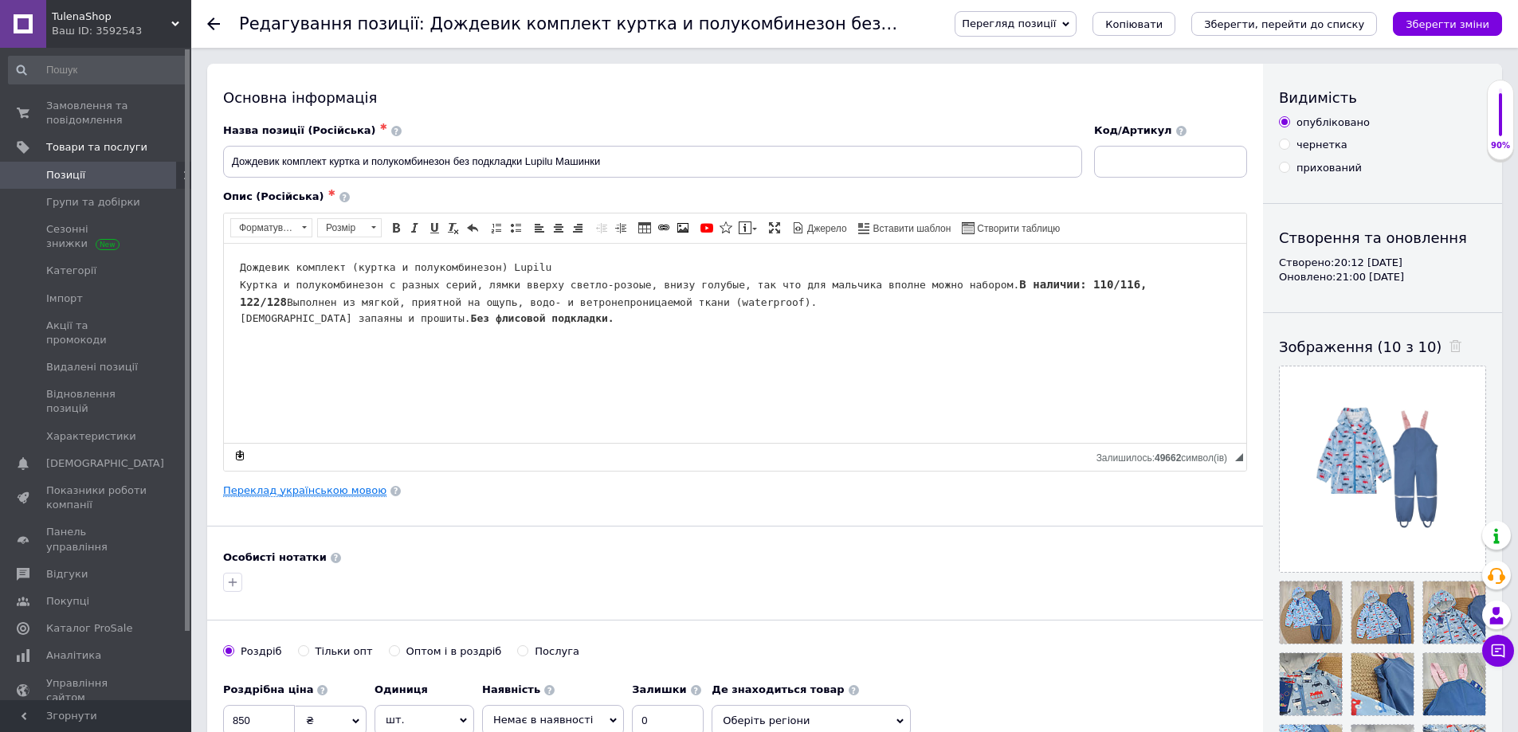
click at [323, 490] on link "Переклад українською мовою" at bounding box center [304, 491] width 163 height 13
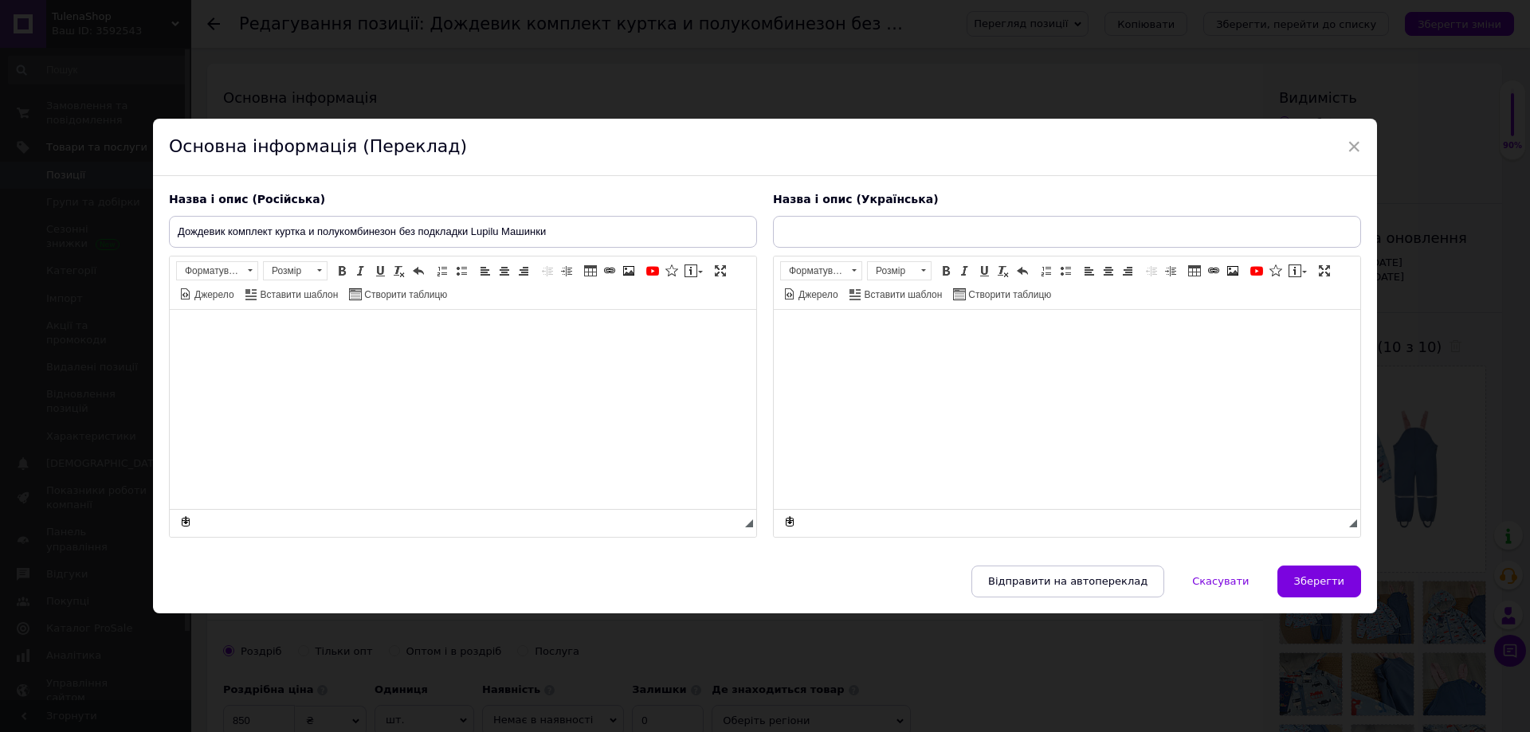
type input "Дощовик комплект куртка та напівкомбінезон без підкладки Lupilu Машинки"
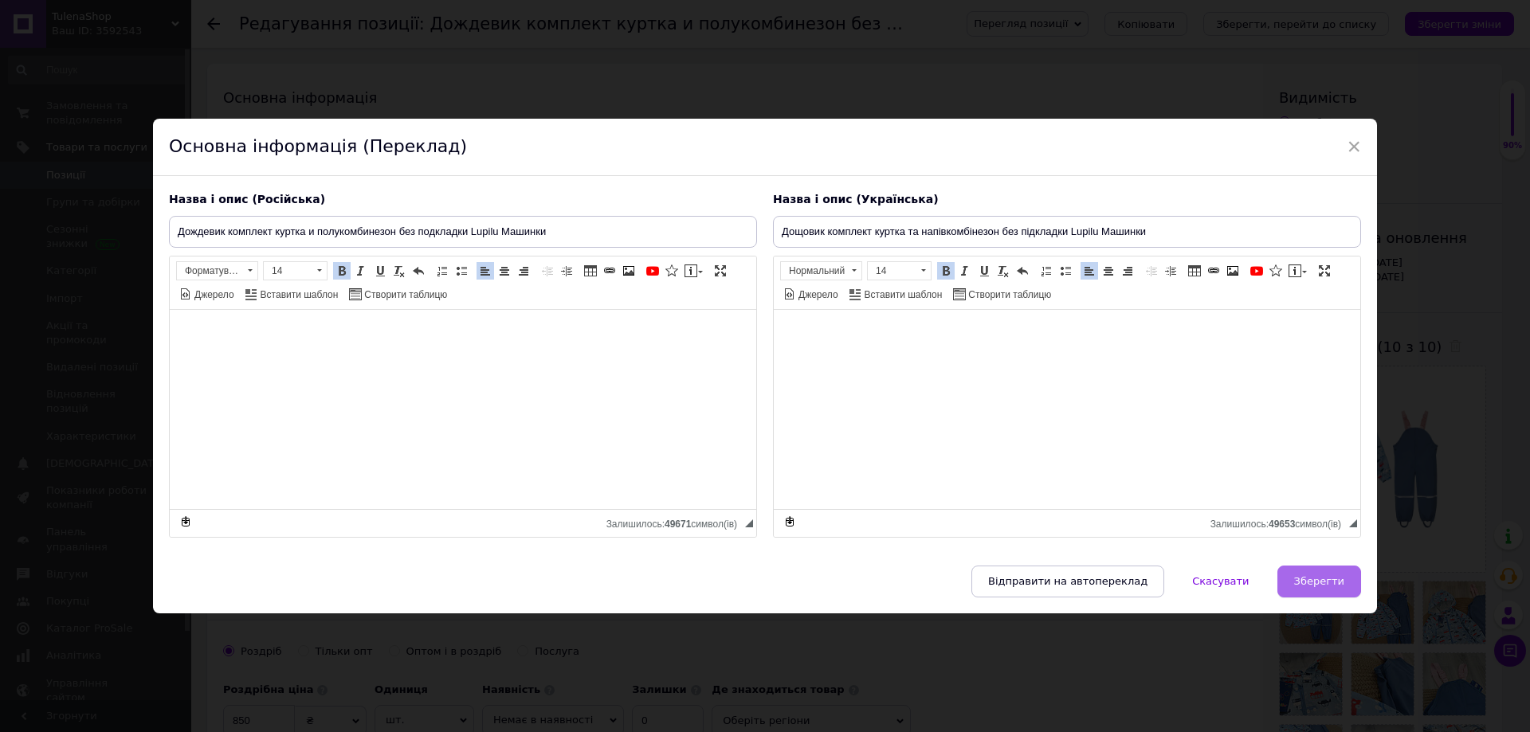
click at [1312, 579] on span "Зберегти" at bounding box center [1319, 581] width 50 height 12
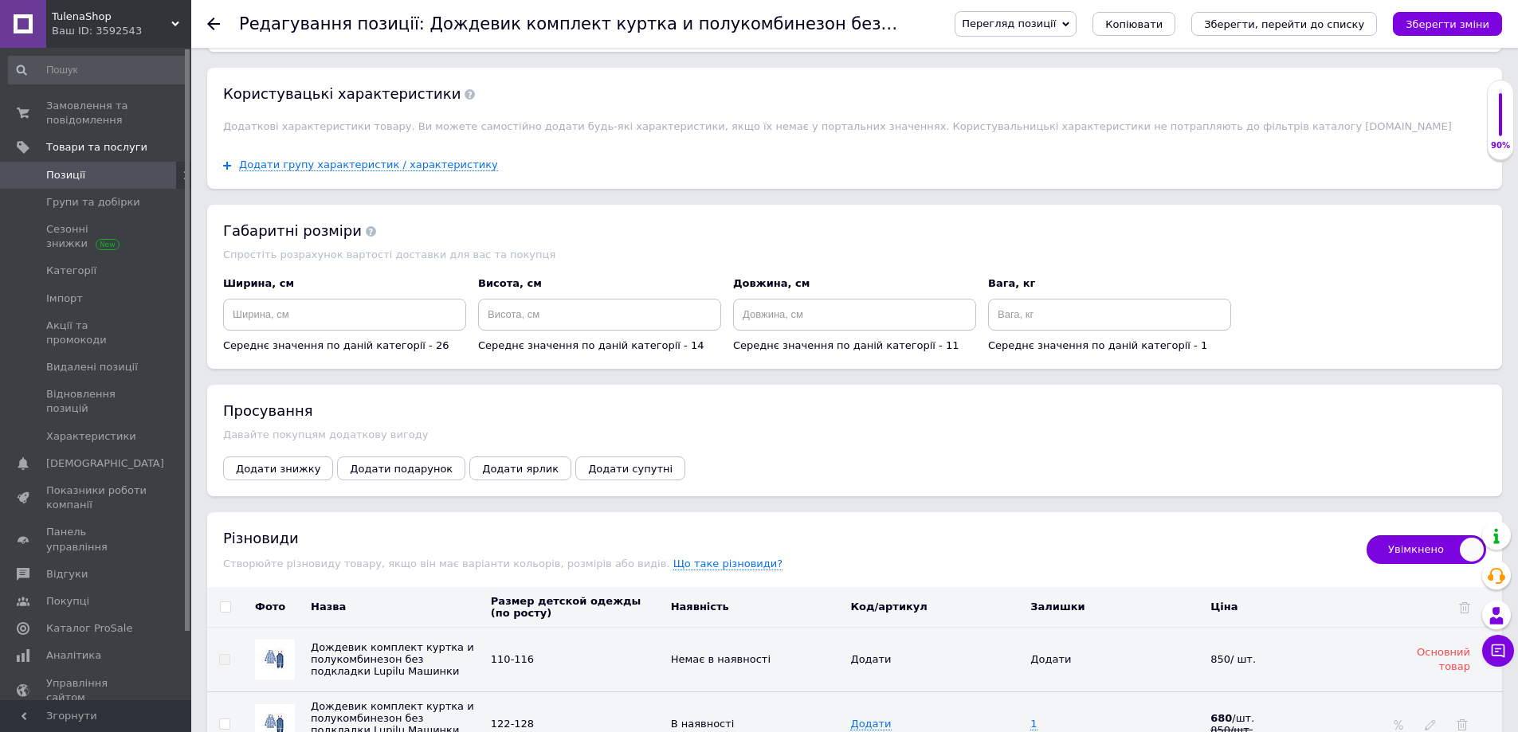
scroll to position [1600, 0]
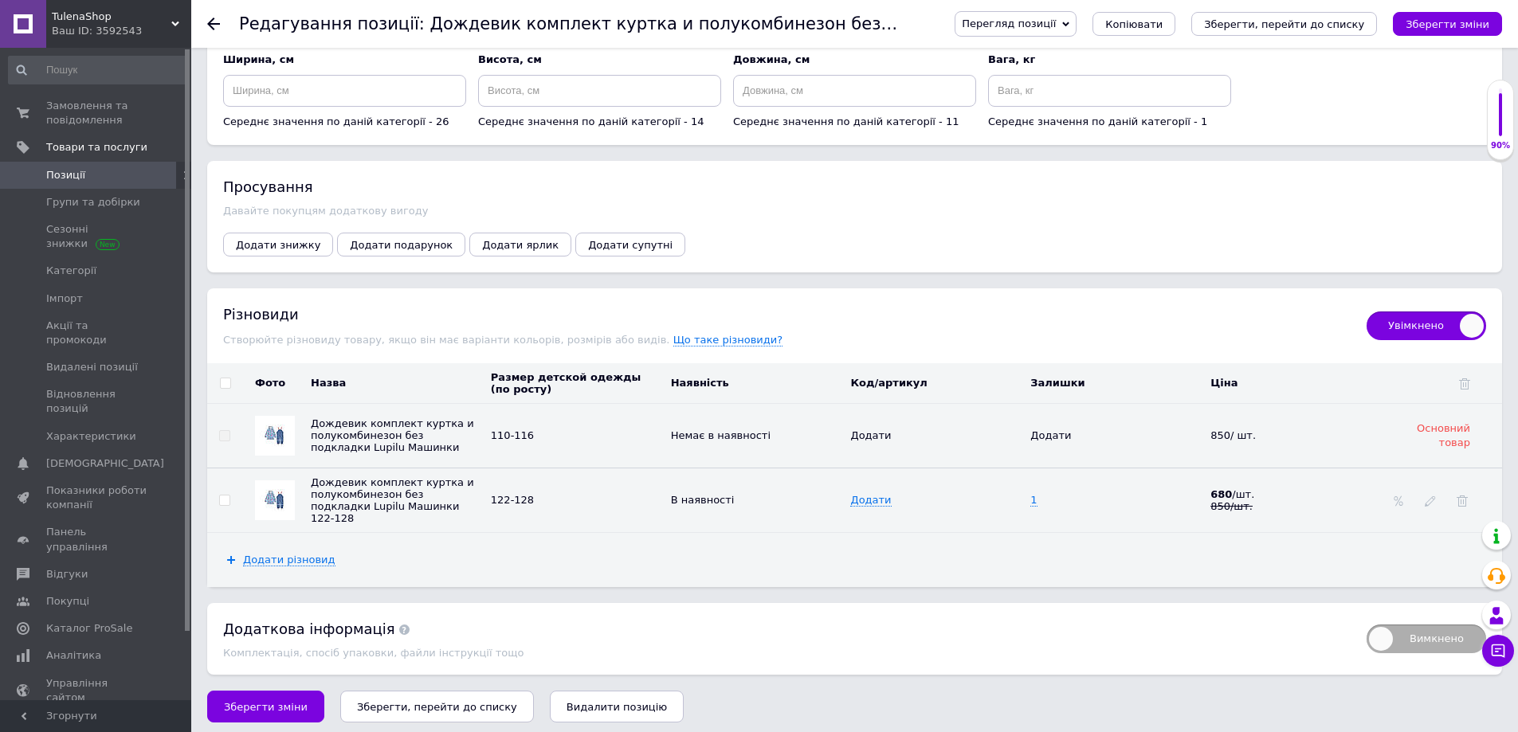
click at [441, 704] on icon "Зберегти, перейти до списку" at bounding box center [437, 707] width 160 height 12
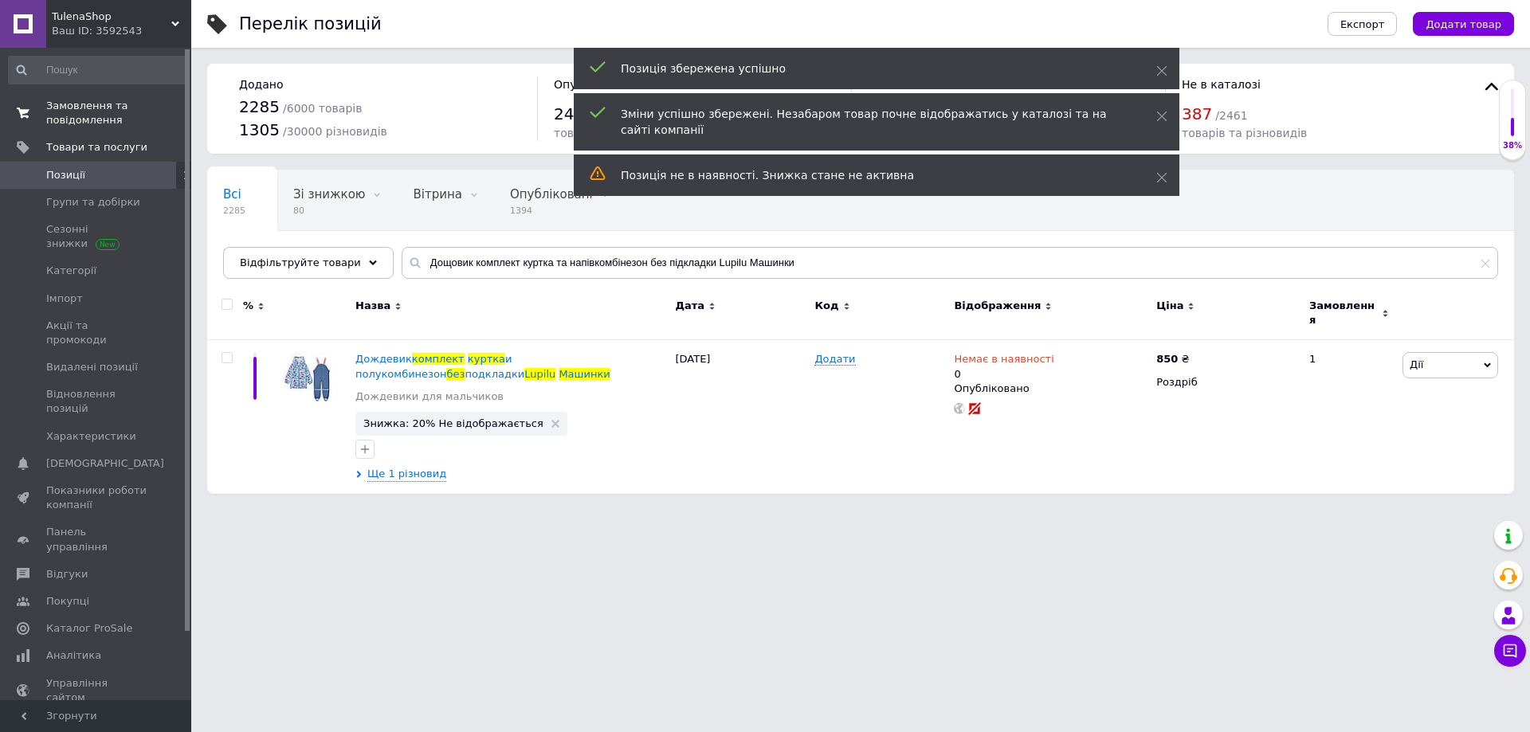
click at [92, 119] on span "Замовлення та повідомлення" at bounding box center [96, 113] width 101 height 29
